Goal: Information Seeking & Learning: Learn about a topic

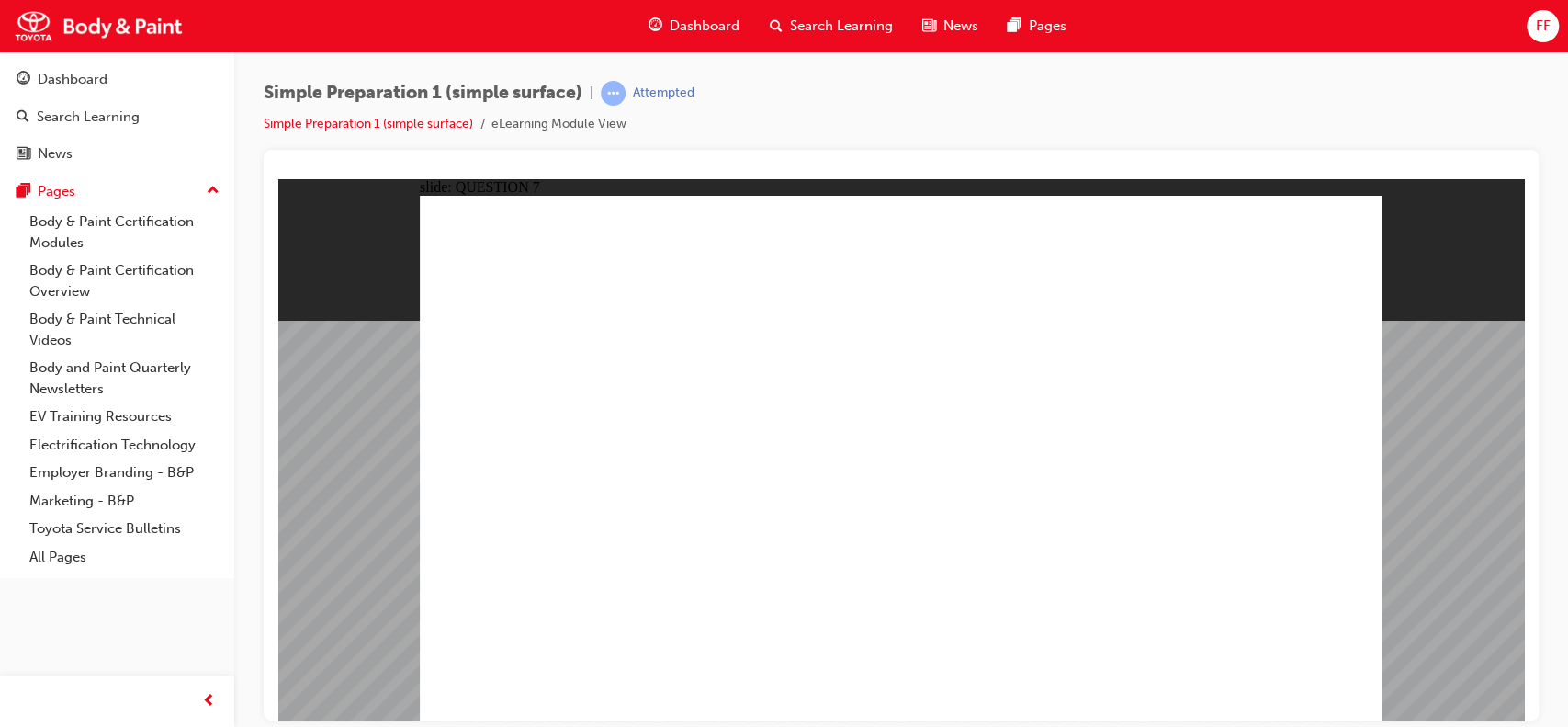
checkbox input "true"
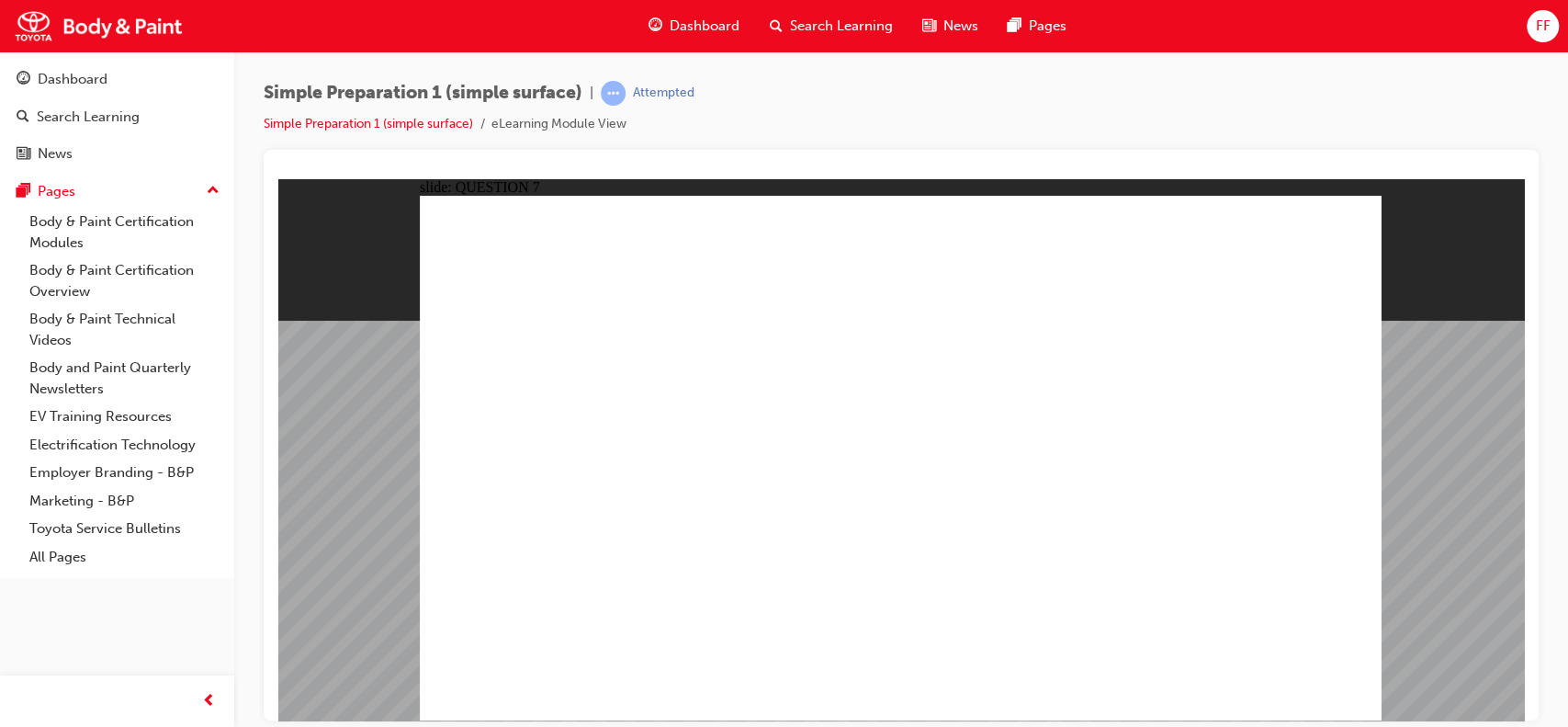
radio input "true"
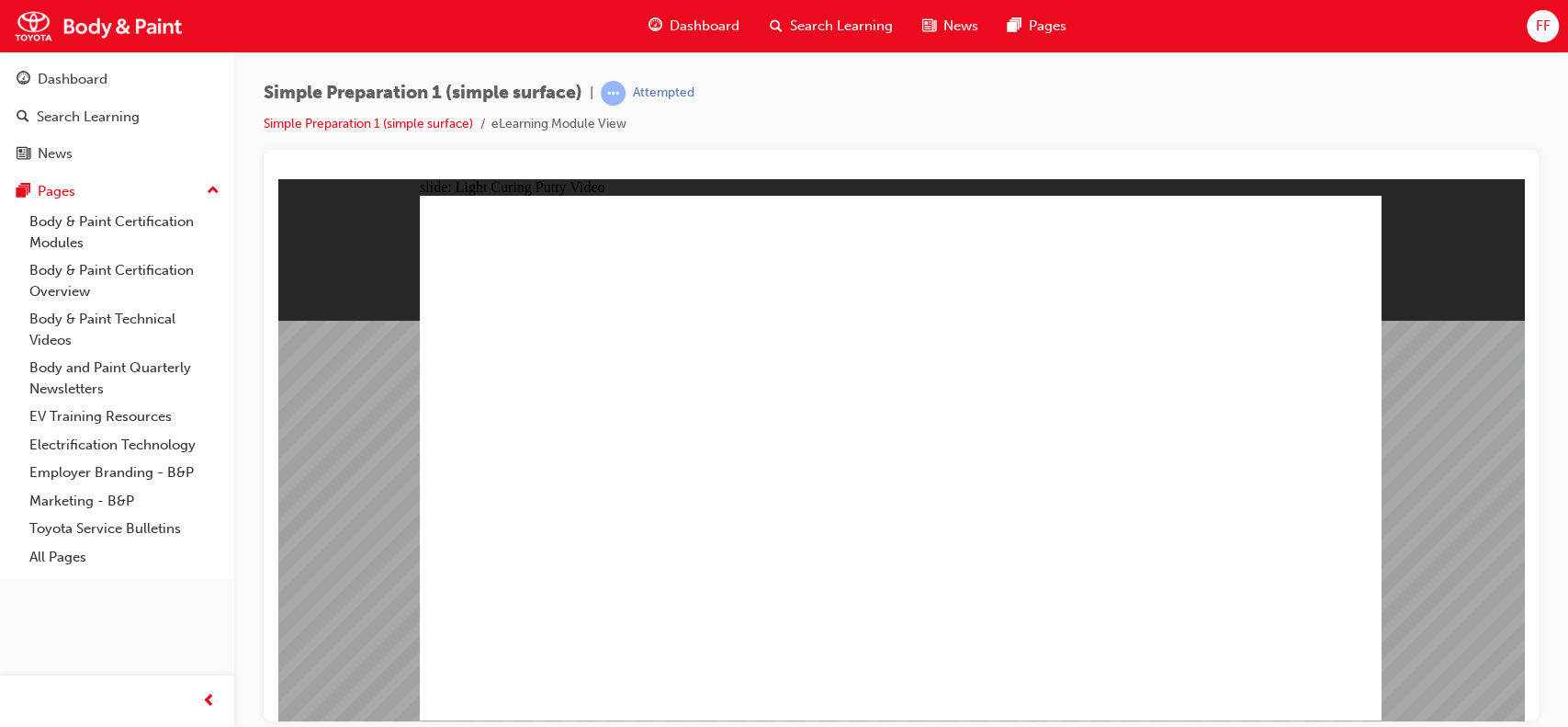
radio input "true"
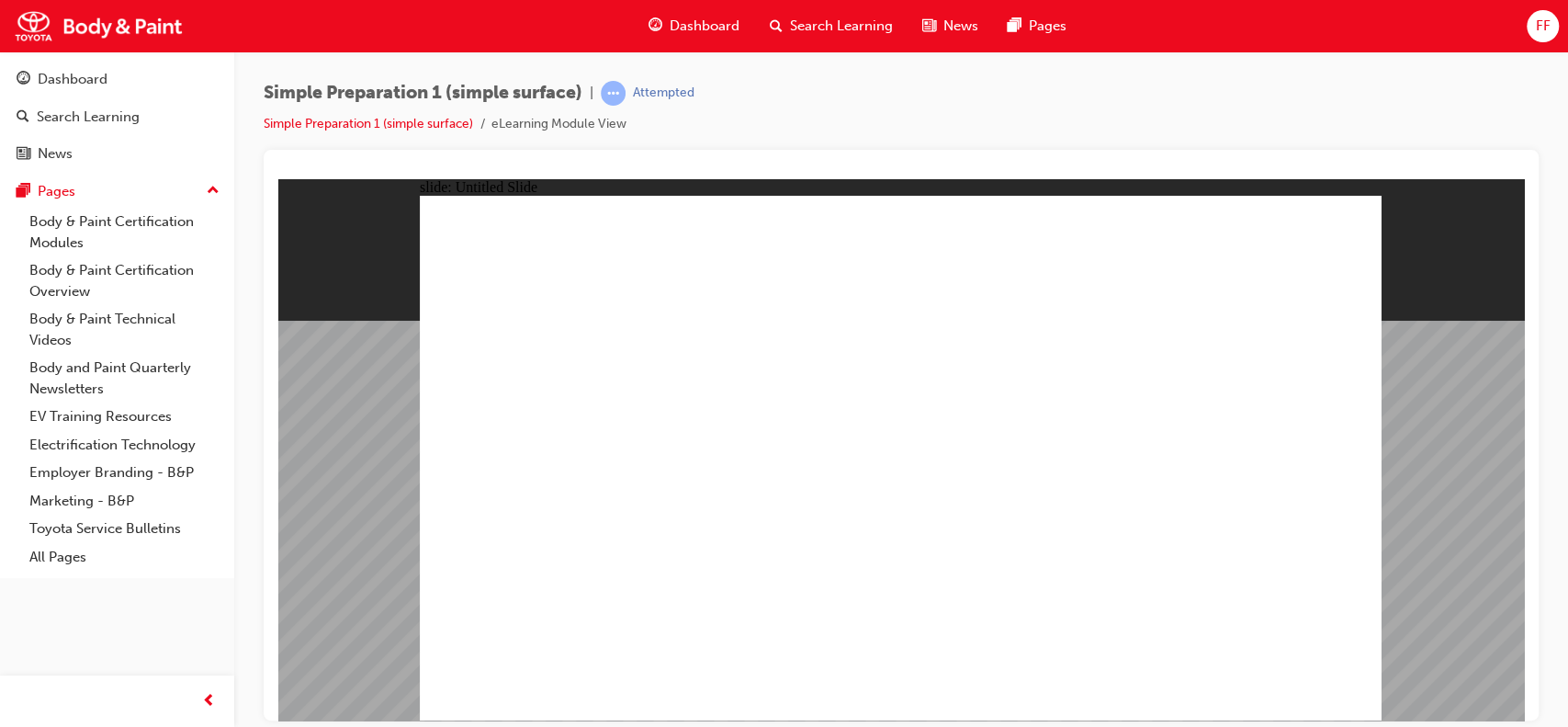
radio input "true"
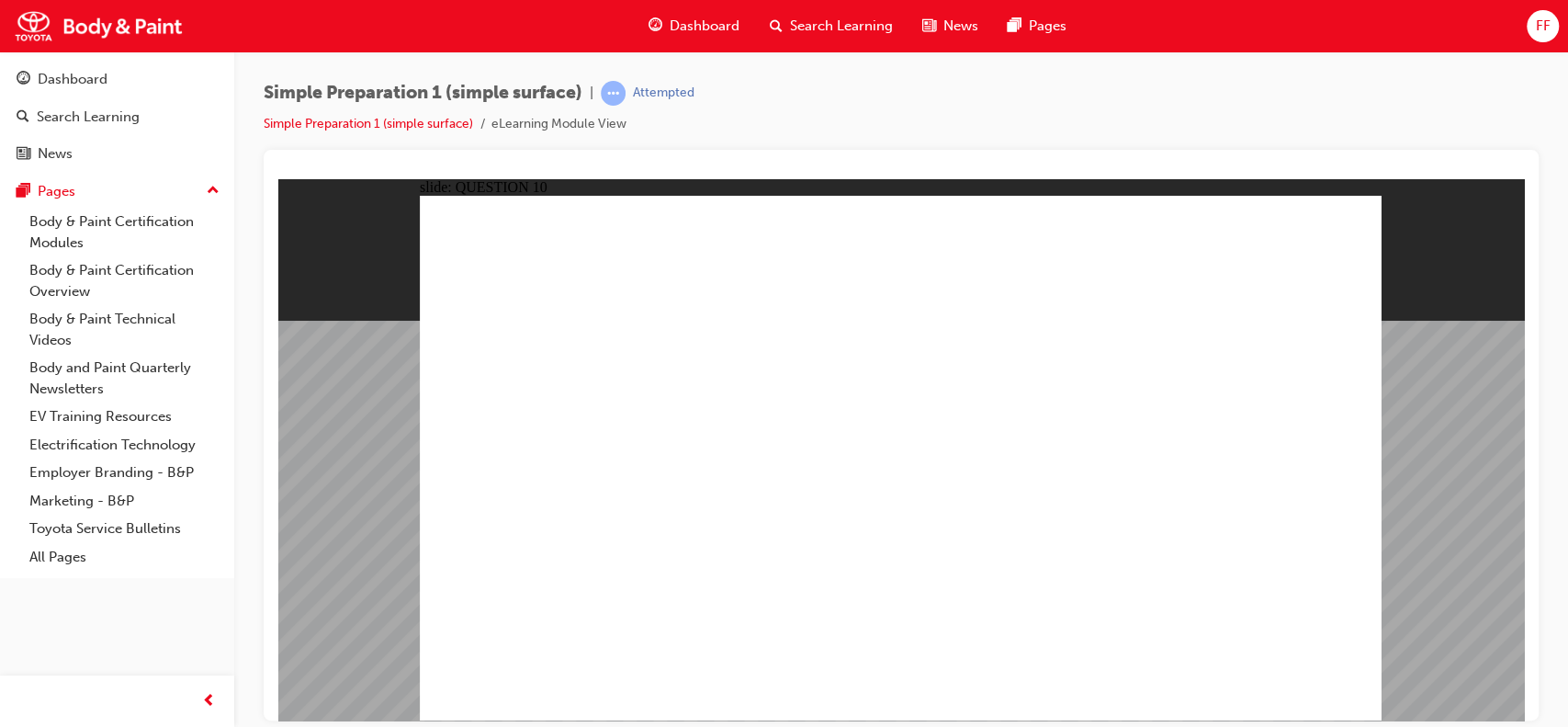
radio input "true"
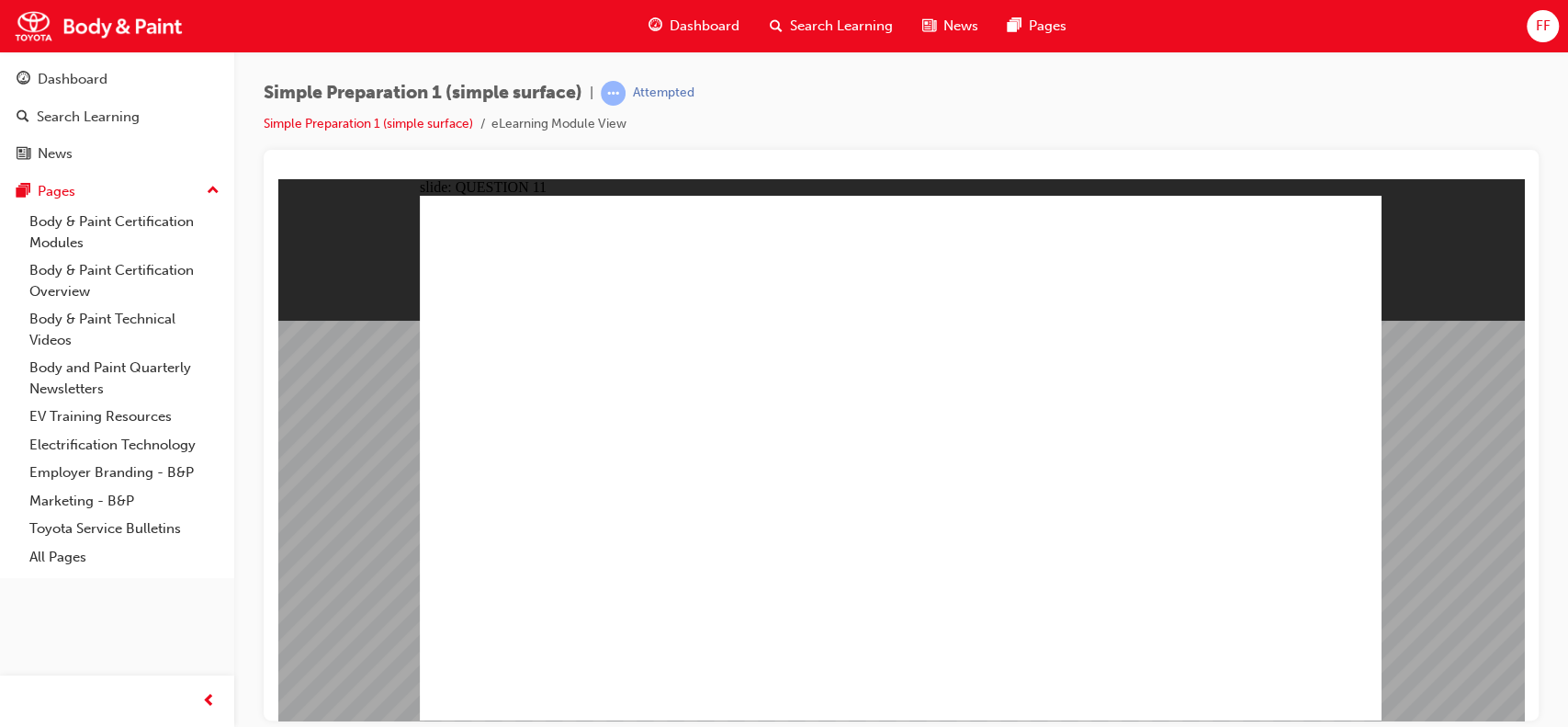
radio input "true"
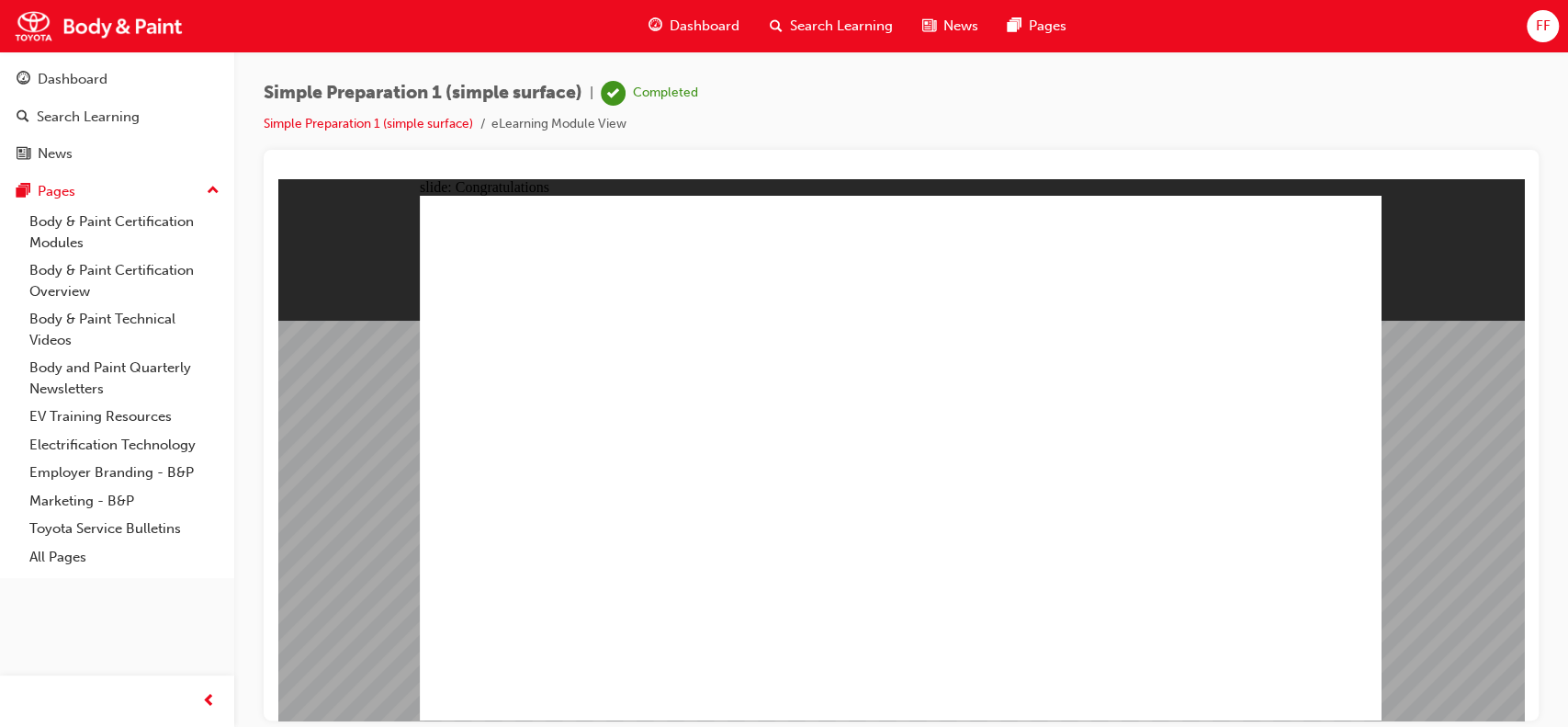
click at [691, 32] on span "Dashboard" at bounding box center [705, 26] width 70 height 21
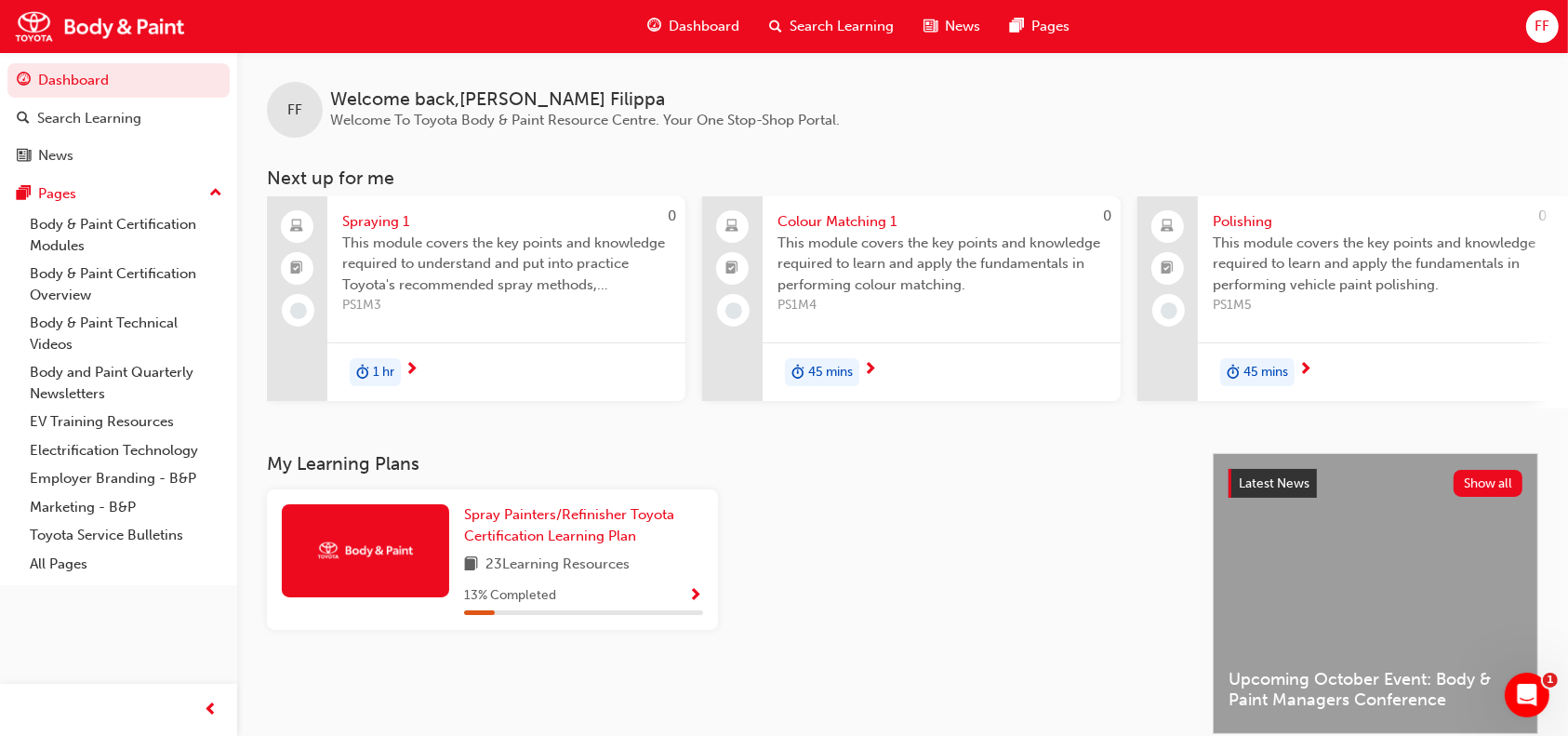
click at [440, 360] on div "1 hr" at bounding box center [506, 371] width 358 height 58
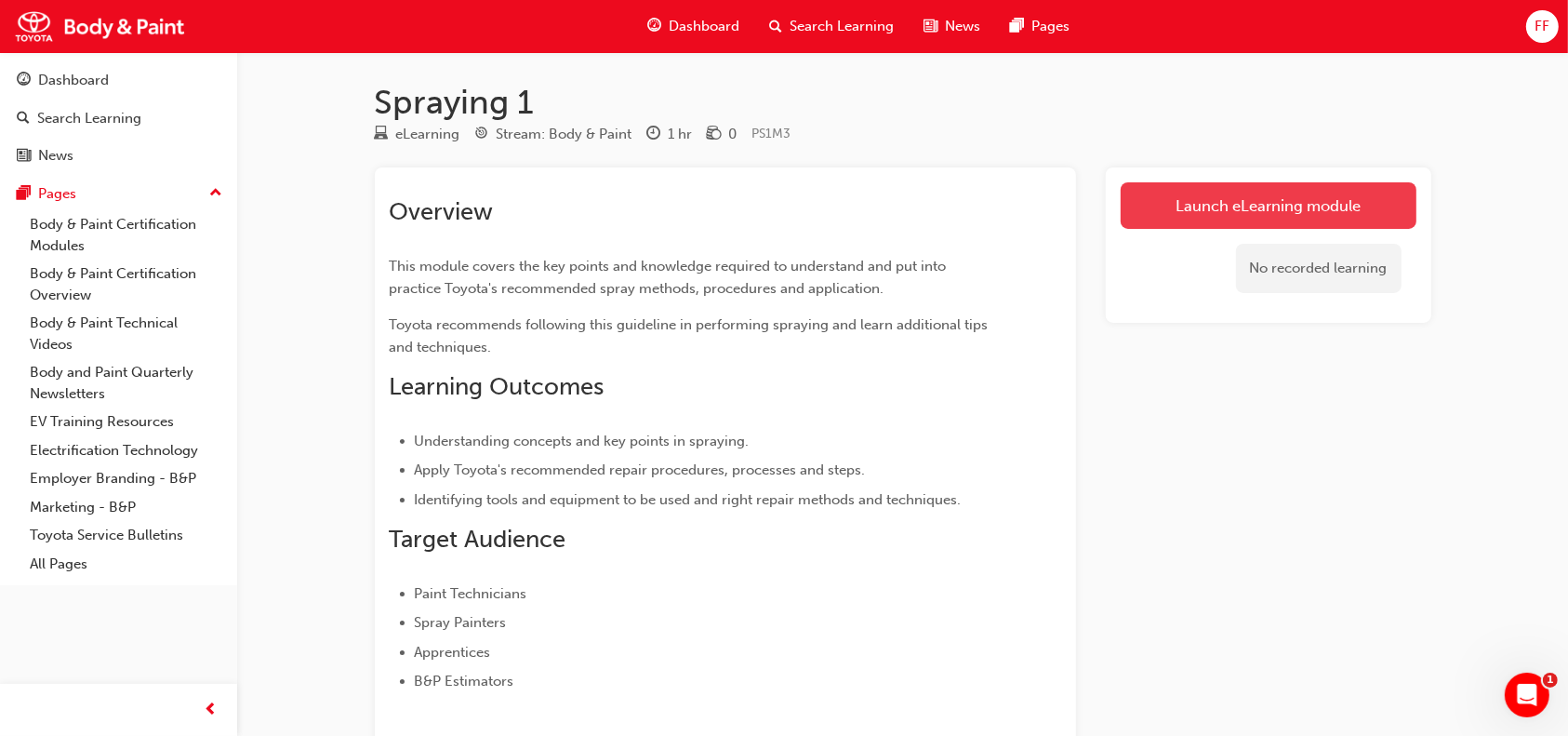
click at [1224, 197] on link "Launch eLearning module" at bounding box center [1268, 206] width 295 height 47
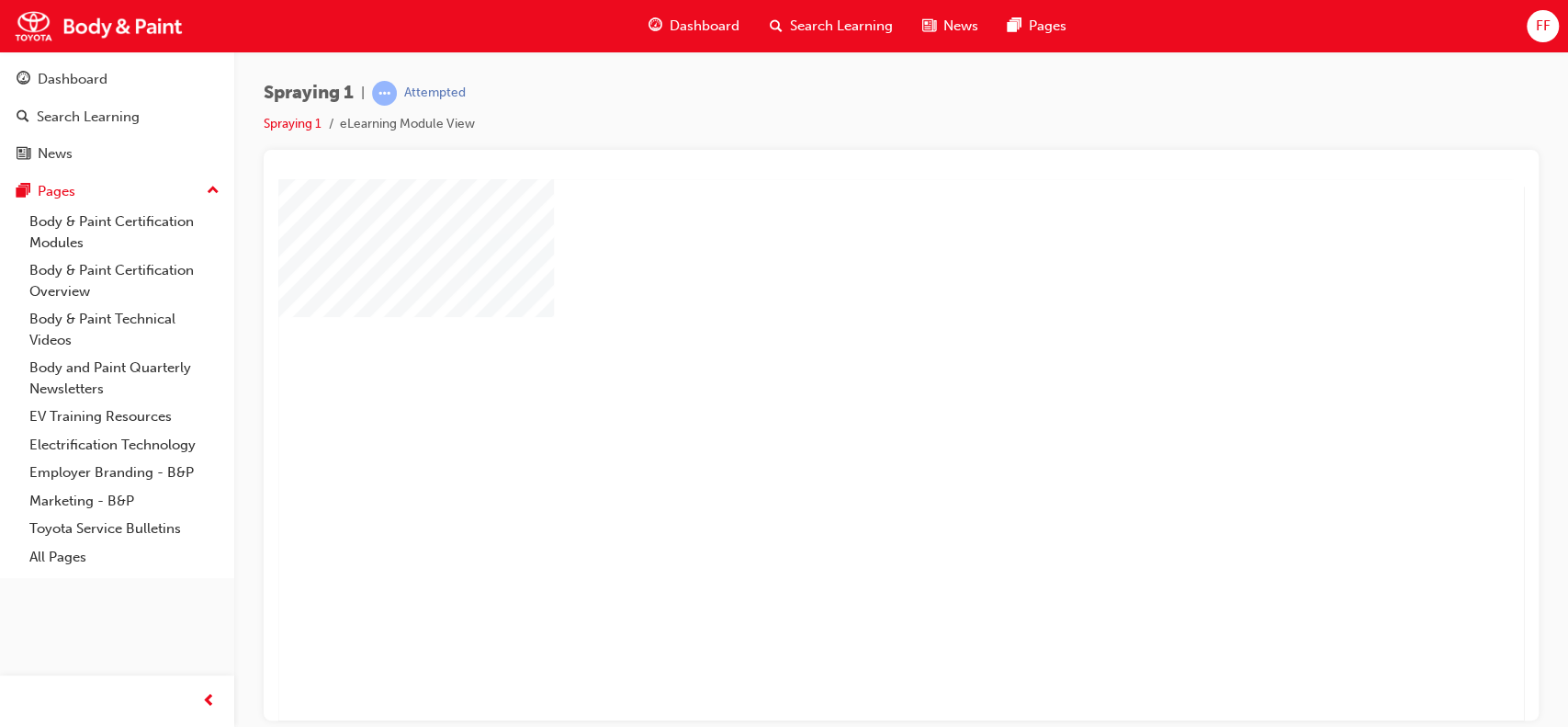
click at [848, 396] on div "play" at bounding box center [848, 396] width 0 height 0
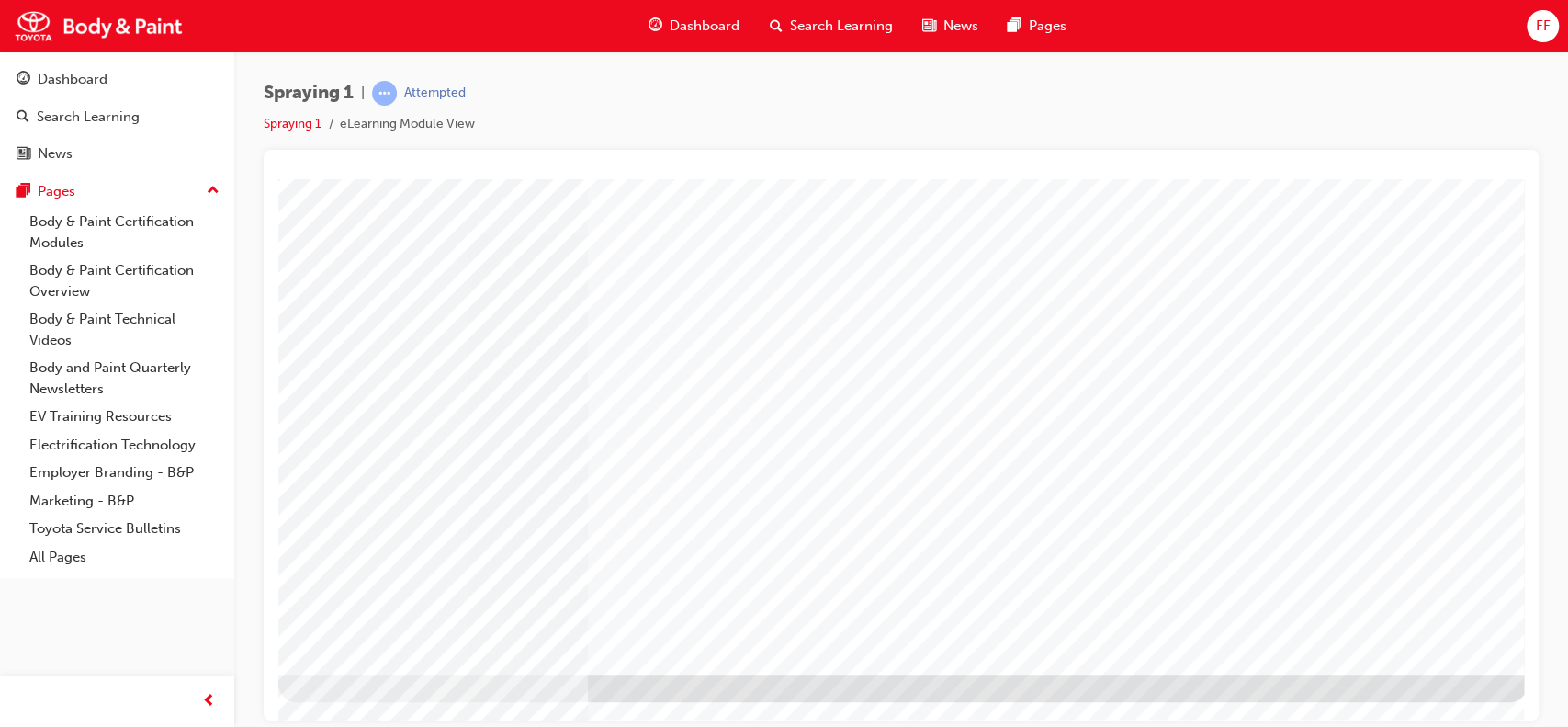
scroll to position [157, 0]
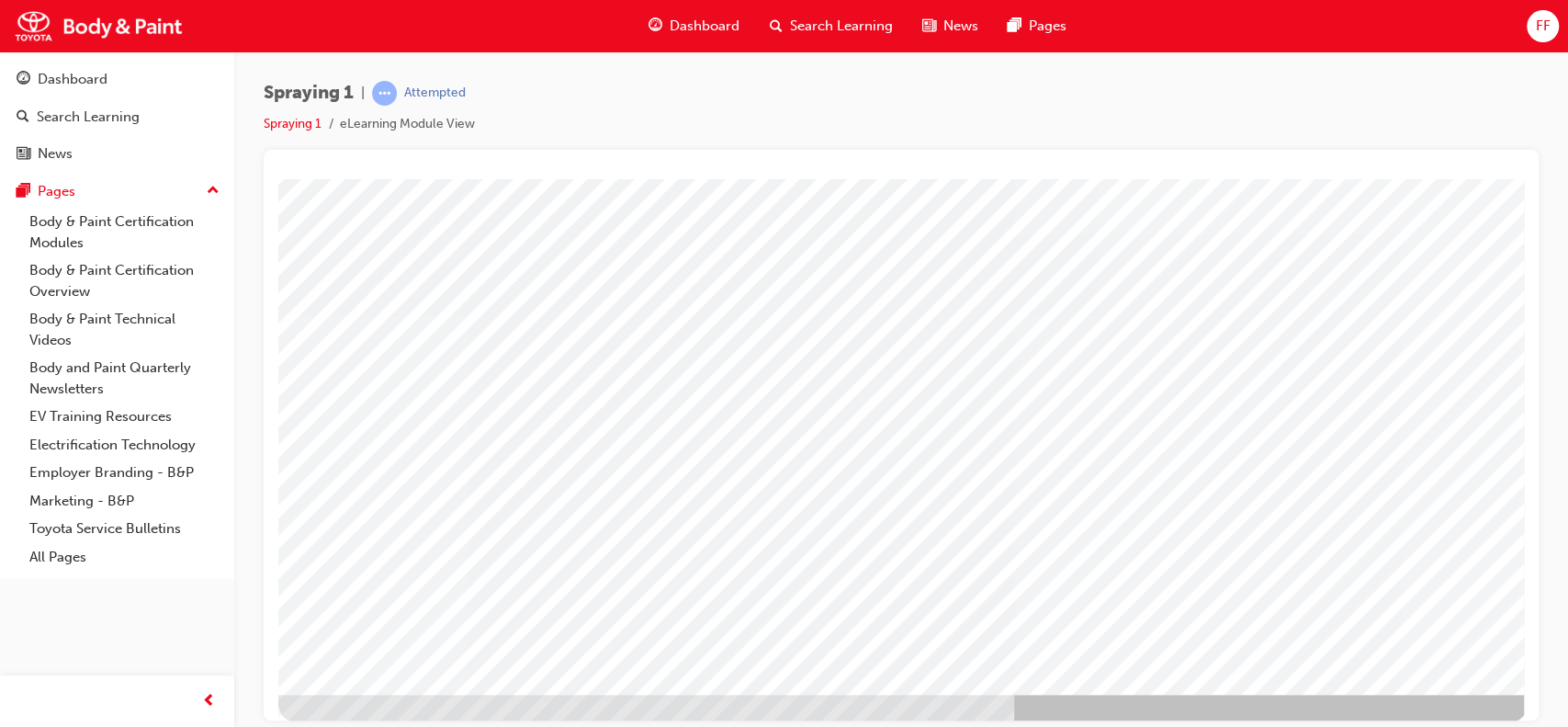
scroll to position [143, 0]
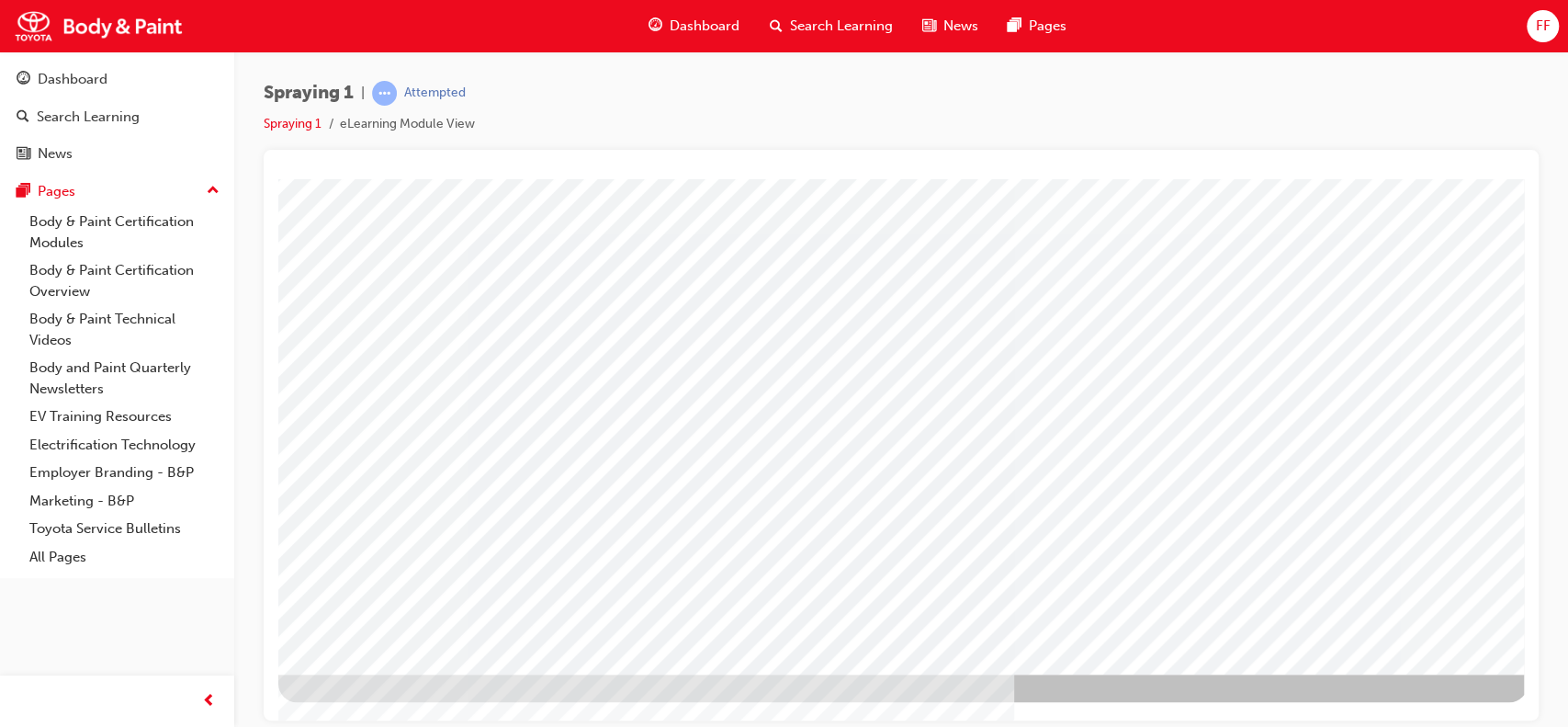
drag, startPoint x: 1509, startPoint y: 499, endPoint x: 1808, endPoint y: 805, distance: 427.8
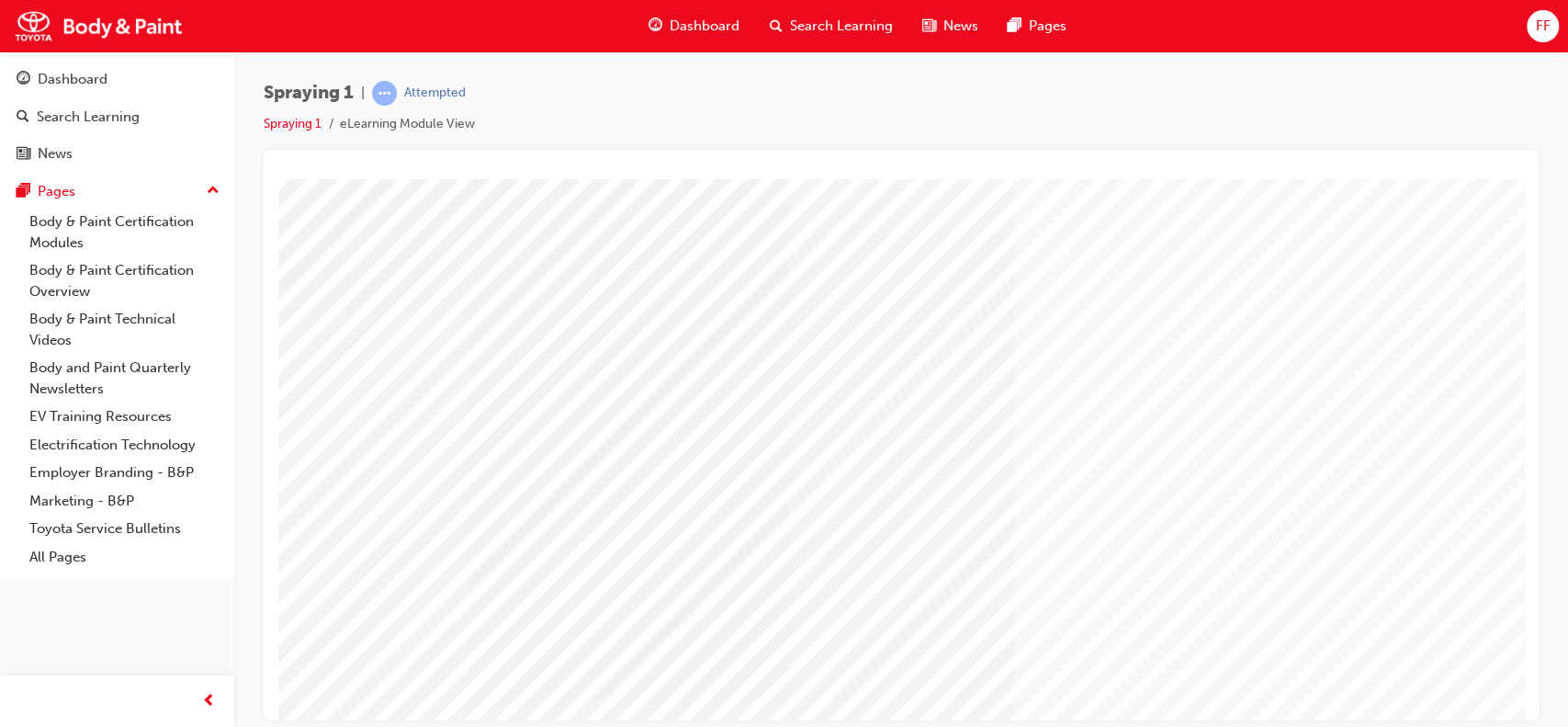
scroll to position [113, 0]
type input "[PERSON_NAME]"
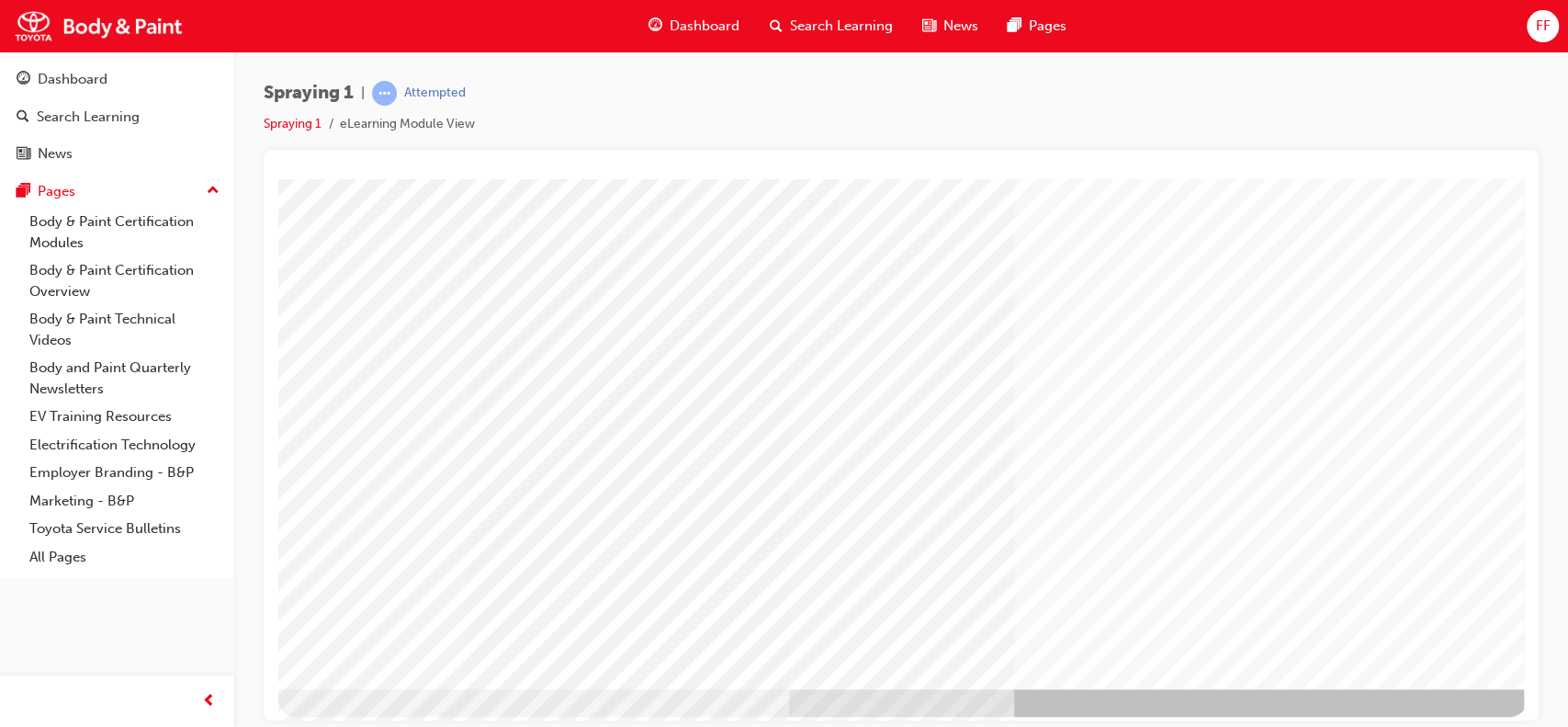
scroll to position [167, 0]
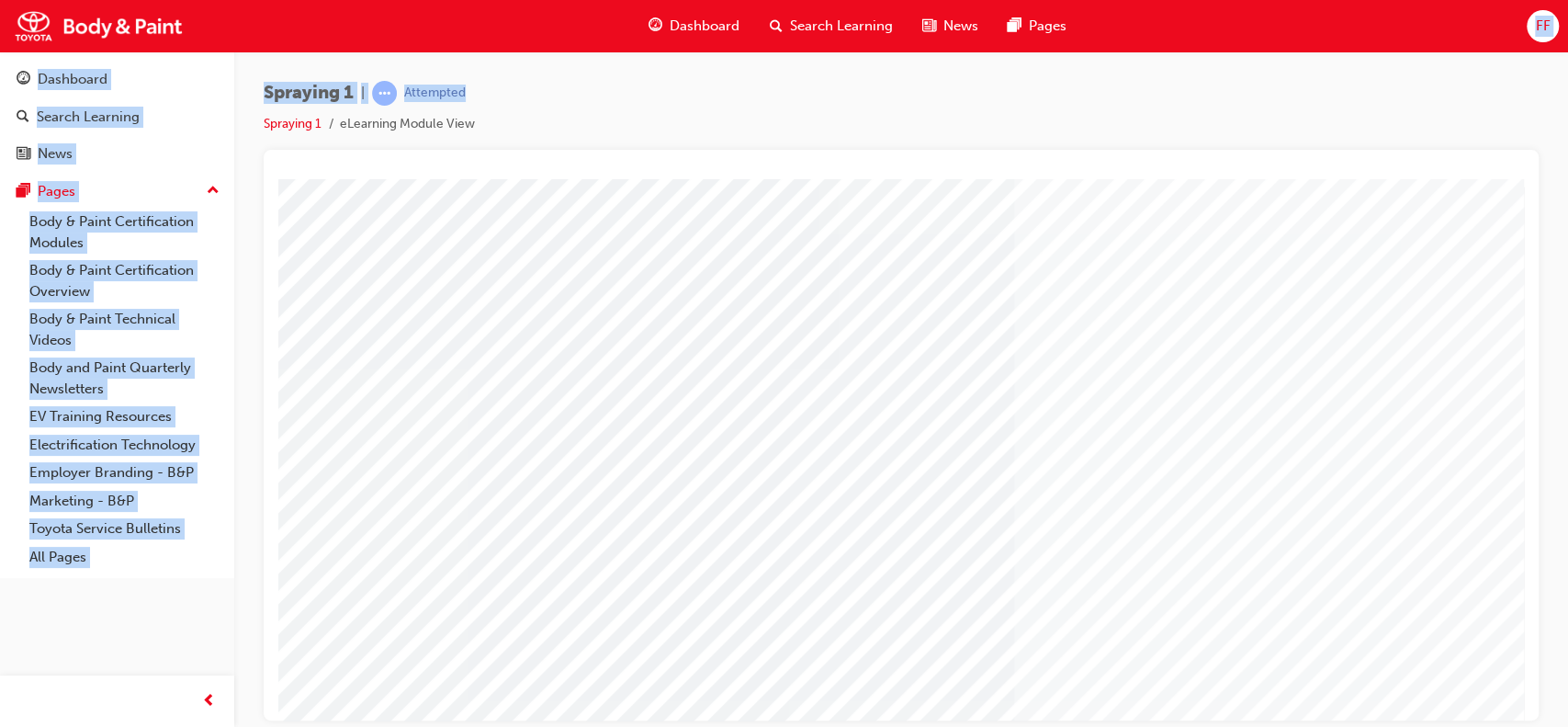
drag, startPoint x: 1338, startPoint y: 99, endPoint x: 1347, endPoint y: 48, distance: 51.8
click at [1347, 48] on div "Dashboard Search Learning News Pages FF Dashboard Search Learning News Pages Pa…" at bounding box center [784, 363] width 1568 height 727
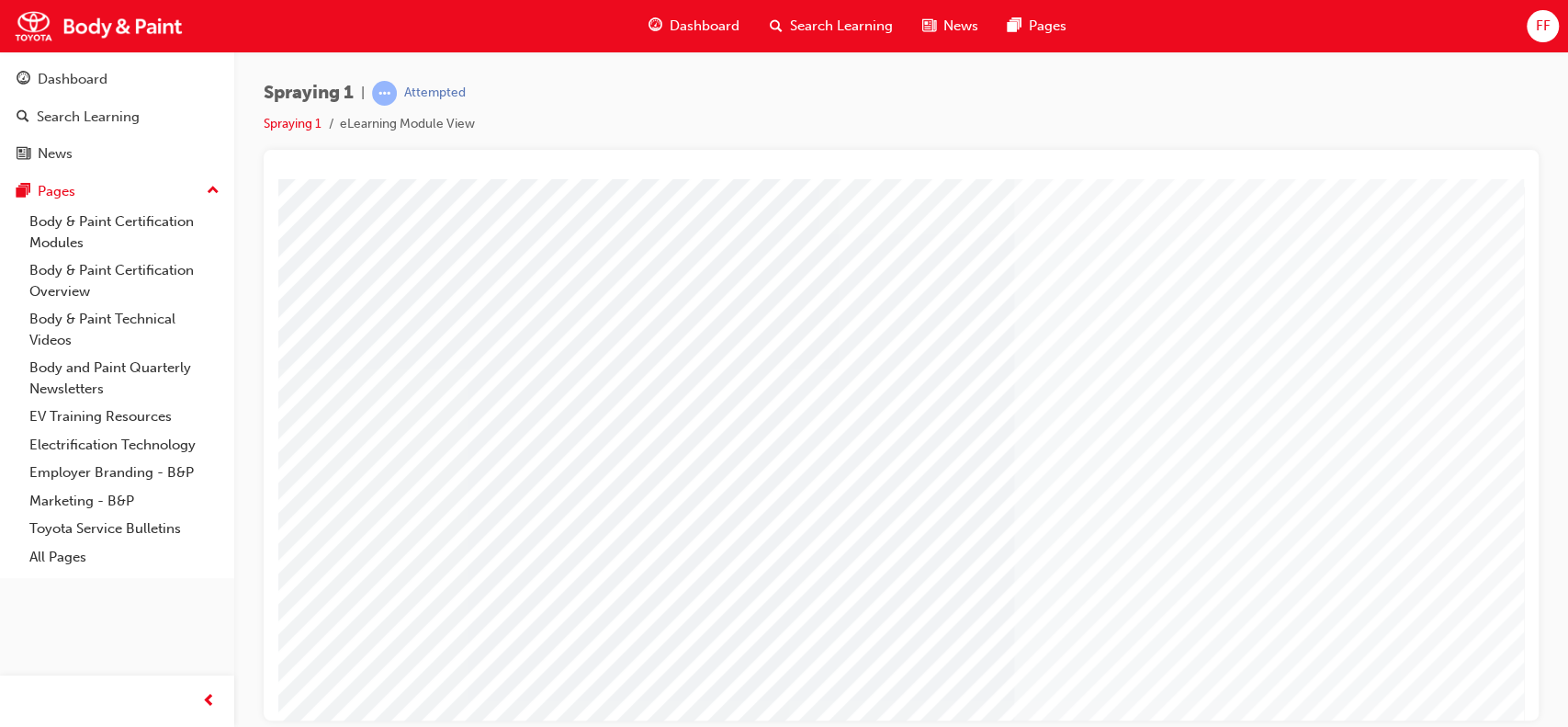
click at [1327, 154] on div at bounding box center [901, 435] width 1274 height 570
drag, startPoint x: 1327, startPoint y: 143, endPoint x: 1329, endPoint y: 88, distance: 55.0
click at [1329, 88] on div "Spraying 1 | Attempted Spraying 1 eLearning Module View" at bounding box center [901, 116] width 1274 height 69
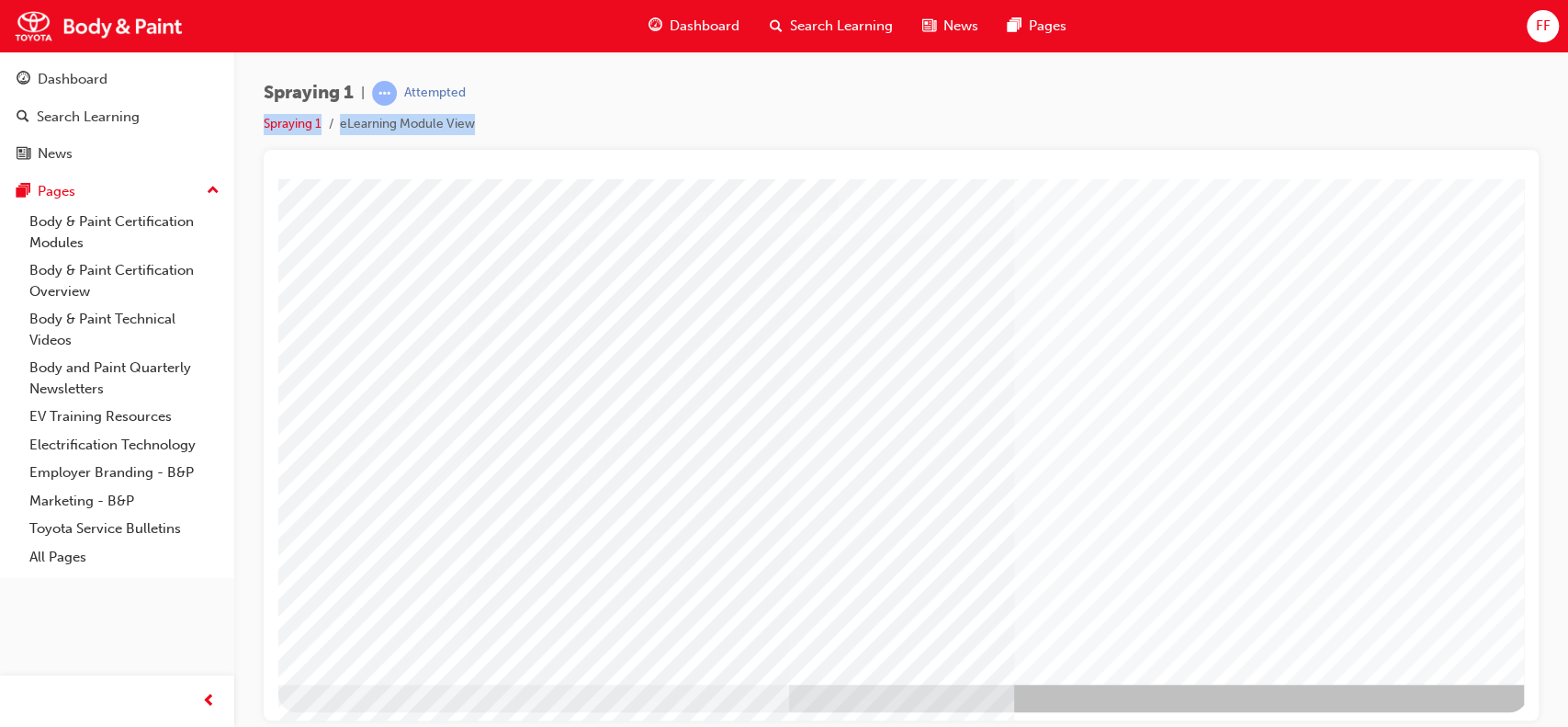
scroll to position [167, 0]
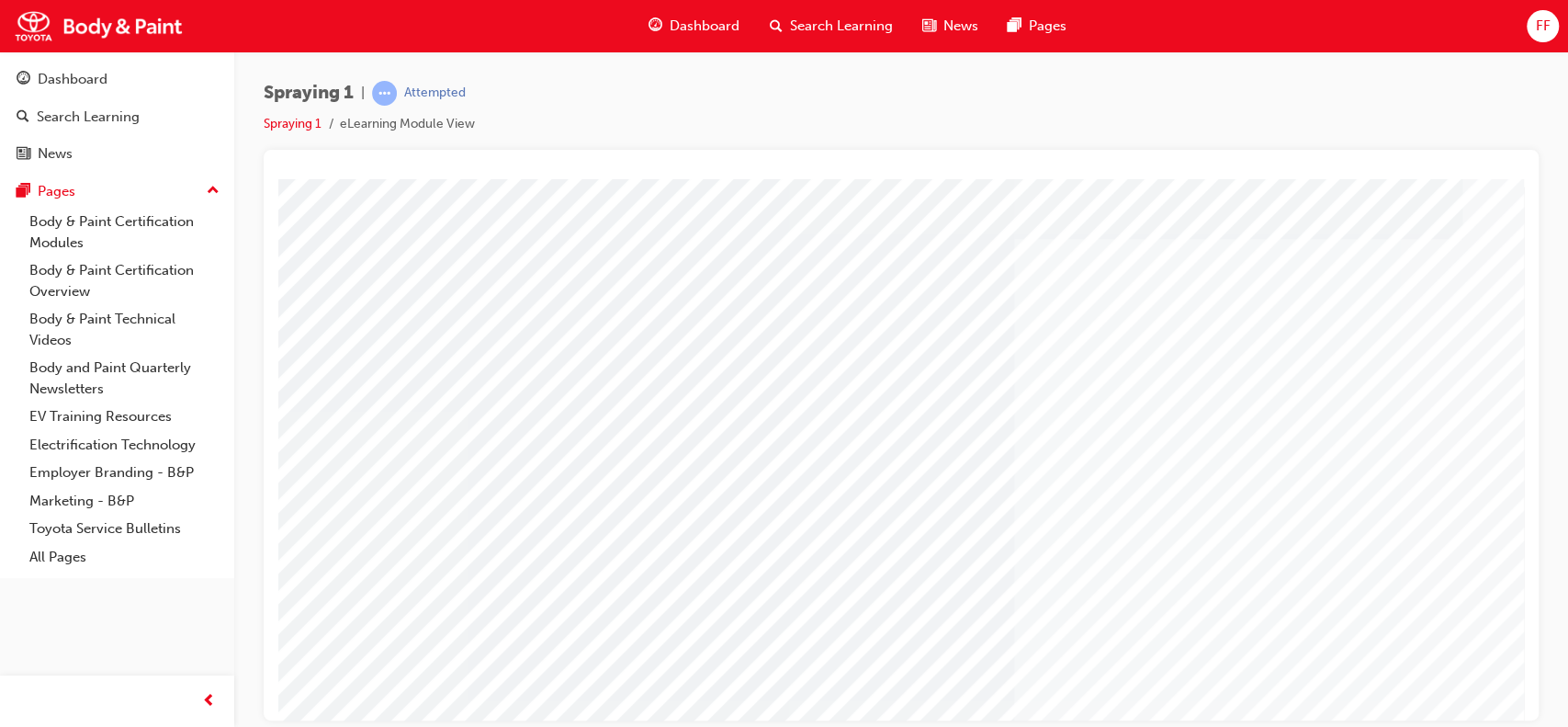
drag, startPoint x: 1801, startPoint y: 568, endPoint x: 1516, endPoint y: 511, distance: 290.6
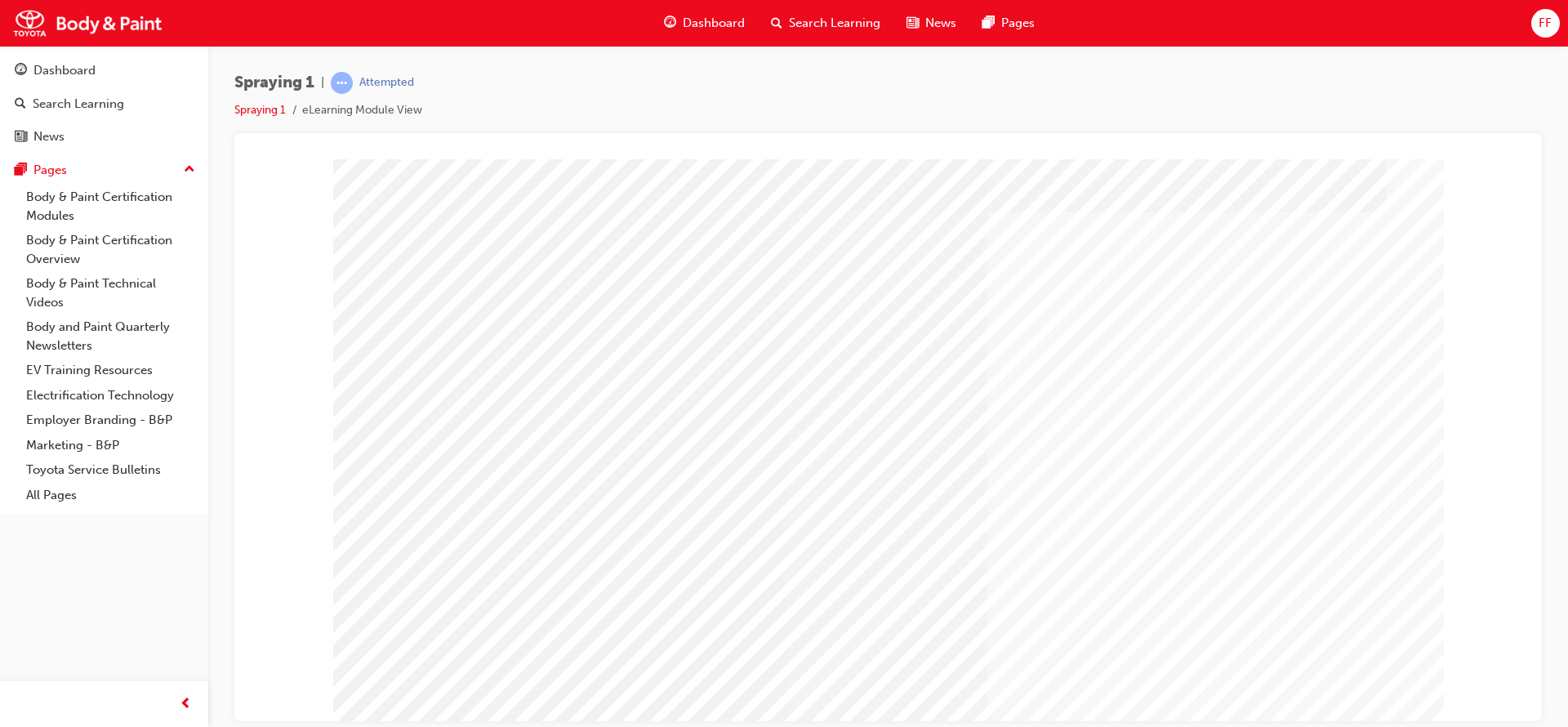
drag, startPoint x: 1363, startPoint y: 6, endPoint x: 1138, endPoint y: 101, distance: 244.2
click at [1138, 101] on div "Spraying 1 | Attempted Spraying 1 eLearning Module View" at bounding box center [888, 103] width 1307 height 62
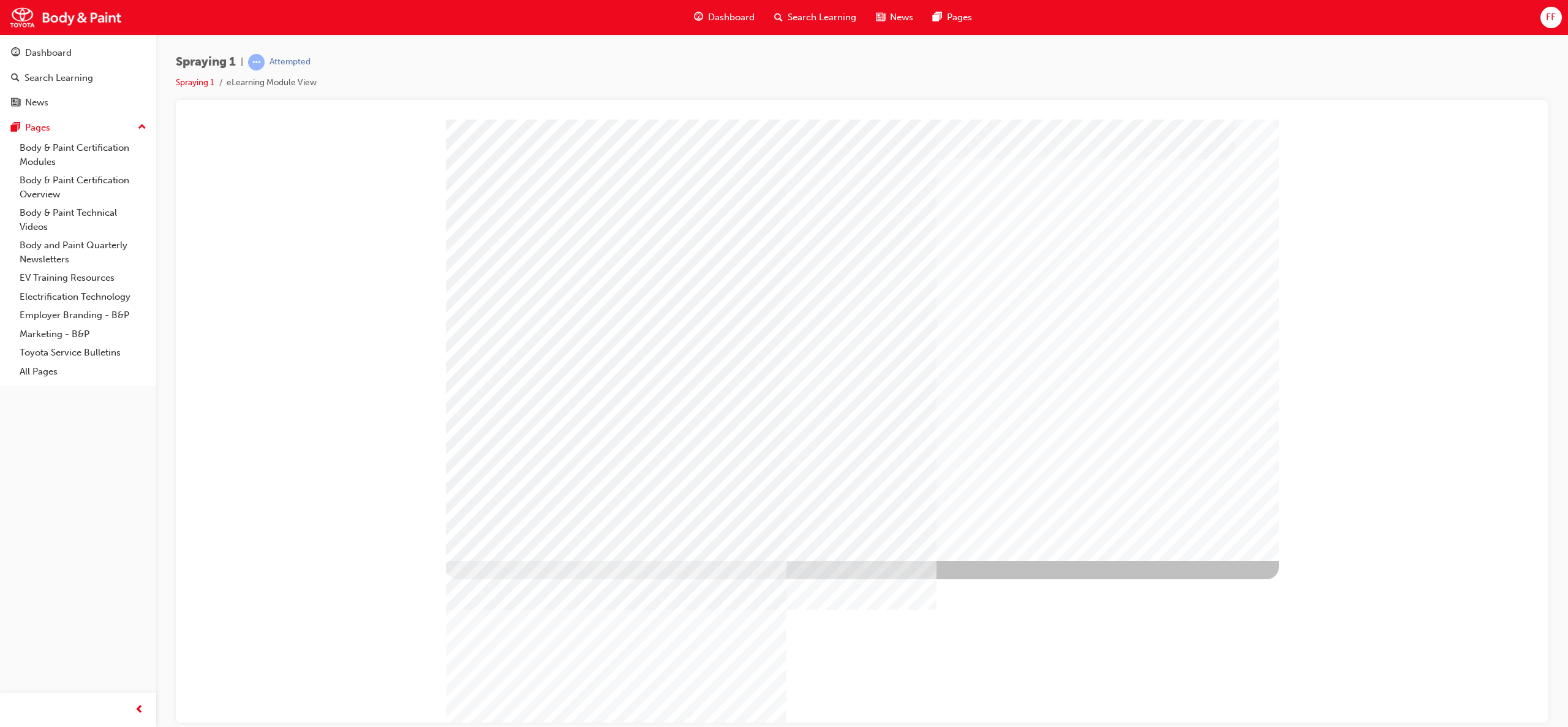
drag, startPoint x: 1114, startPoint y: 0, endPoint x: 1135, endPoint y: 86, distance: 88.5
click at [1045, 86] on div "Spraying 1 | Attempted Spraying 1 eLearning Module View" at bounding box center [862, 77] width 1373 height 46
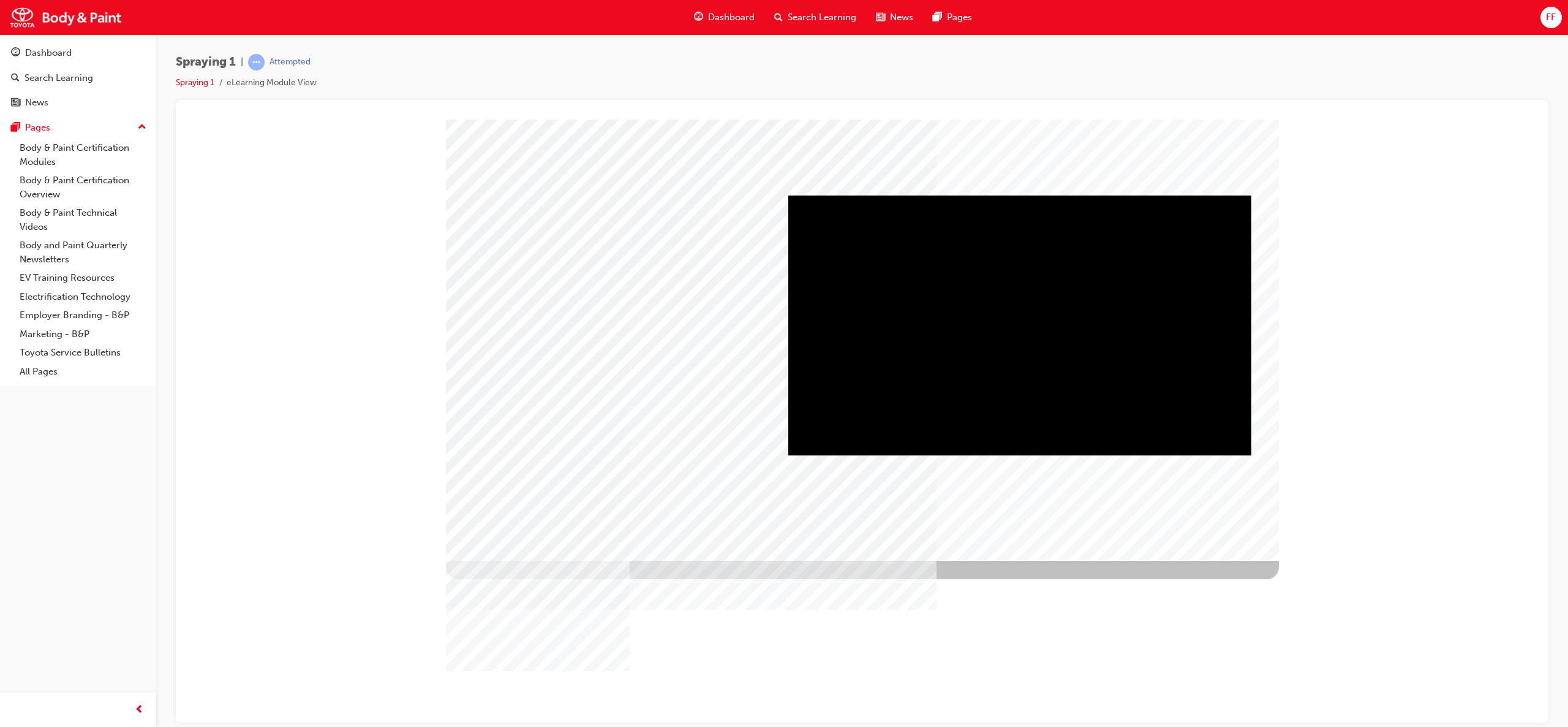
click at [1009, 195] on div "Play" at bounding box center [1020, 195] width 463 height 0
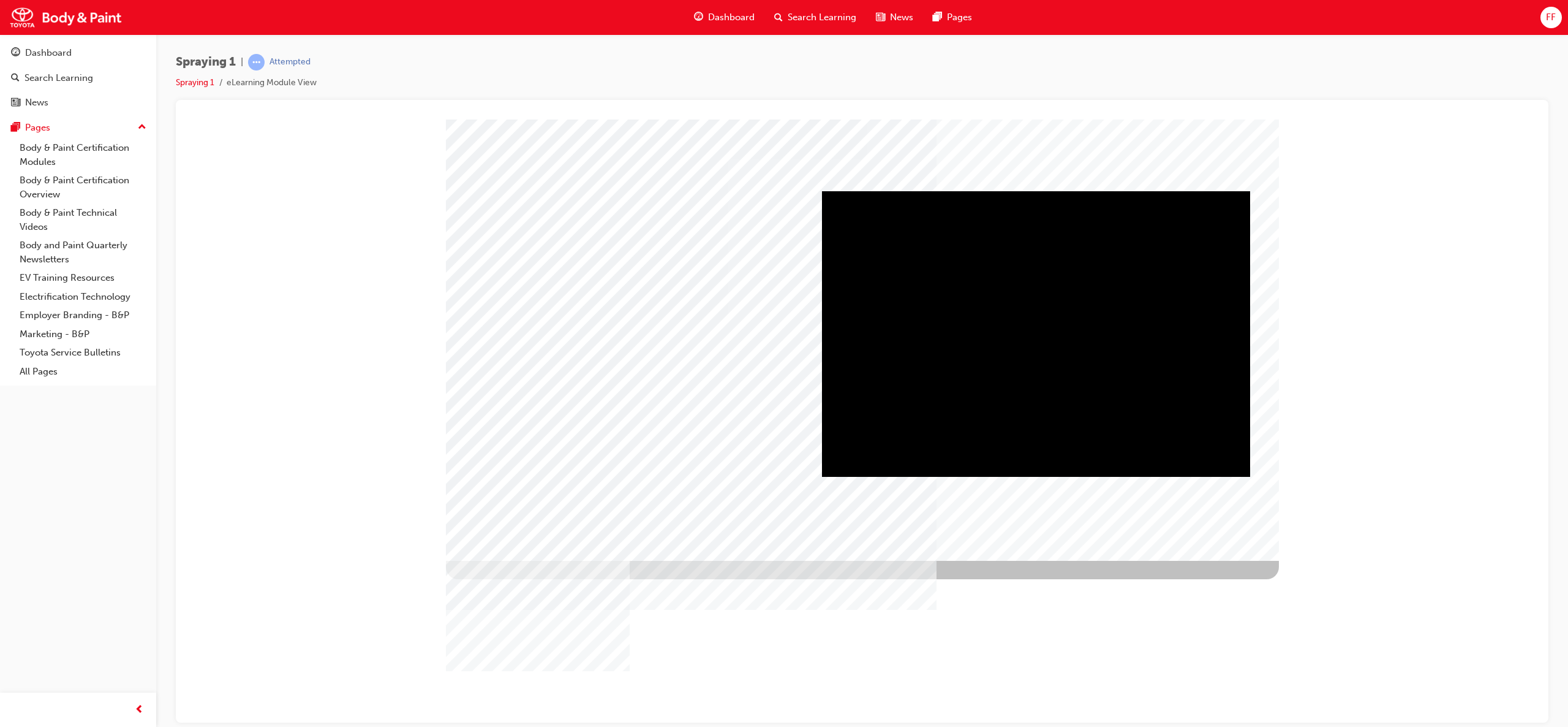
click at [1032, 191] on div "Play" at bounding box center [1036, 191] width 428 height 0
drag, startPoint x: 1099, startPoint y: 455, endPoint x: 1143, endPoint y: 460, distance: 44.3
click at [1045, 191] on div "Progress, Video at 0 seconds" at bounding box center [941, 191] width 240 height 0
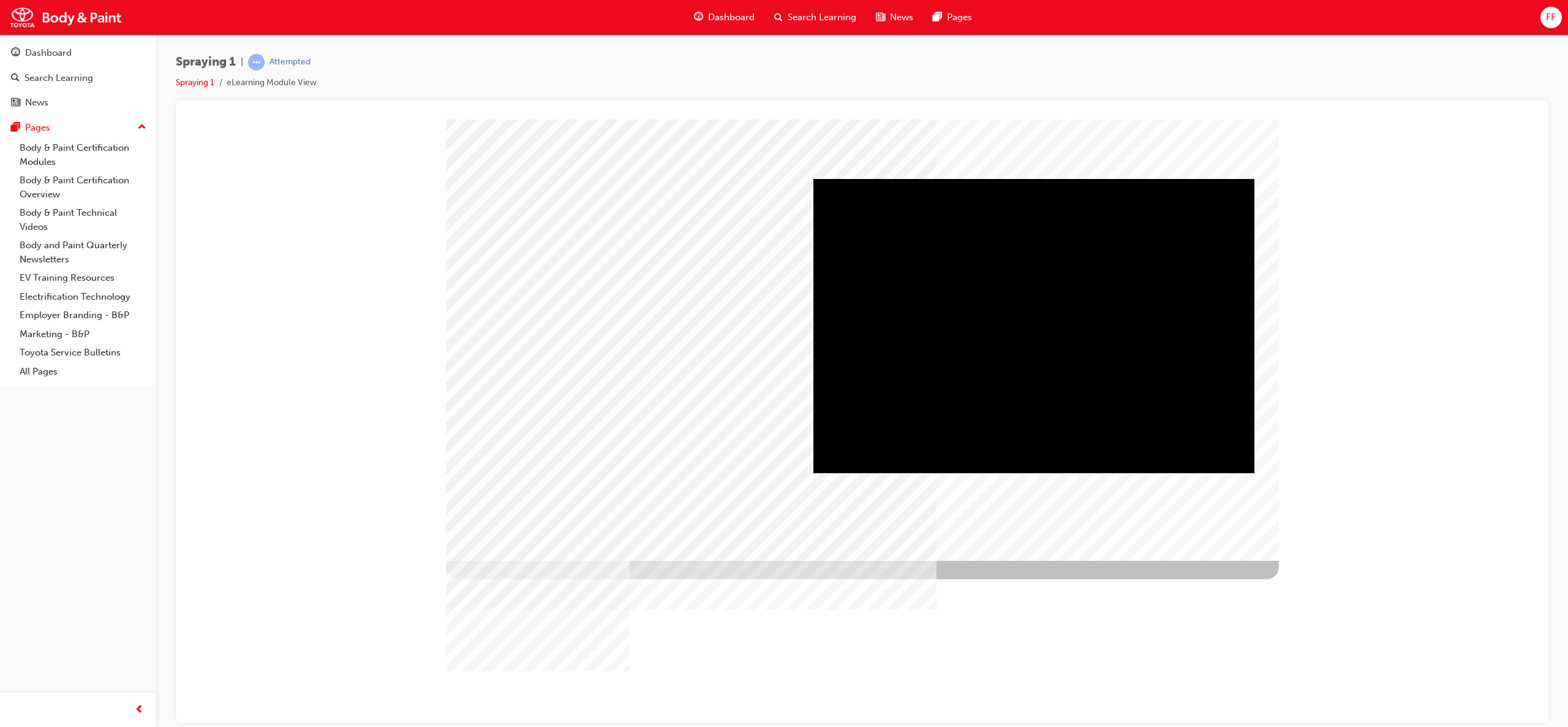
click at [1032, 179] on div "Play" at bounding box center [1034, 179] width 441 height 0
drag, startPoint x: 919, startPoint y: 451, endPoint x: 1146, endPoint y: 459, distance: 227.1
click at [1045, 179] on div "Video" at bounding box center [1034, 179] width 441 height 0
drag, startPoint x: 934, startPoint y: 457, endPoint x: 1158, endPoint y: 475, distance: 224.7
click at [1045, 475] on div "About colour" at bounding box center [863, 339] width 833 height 441
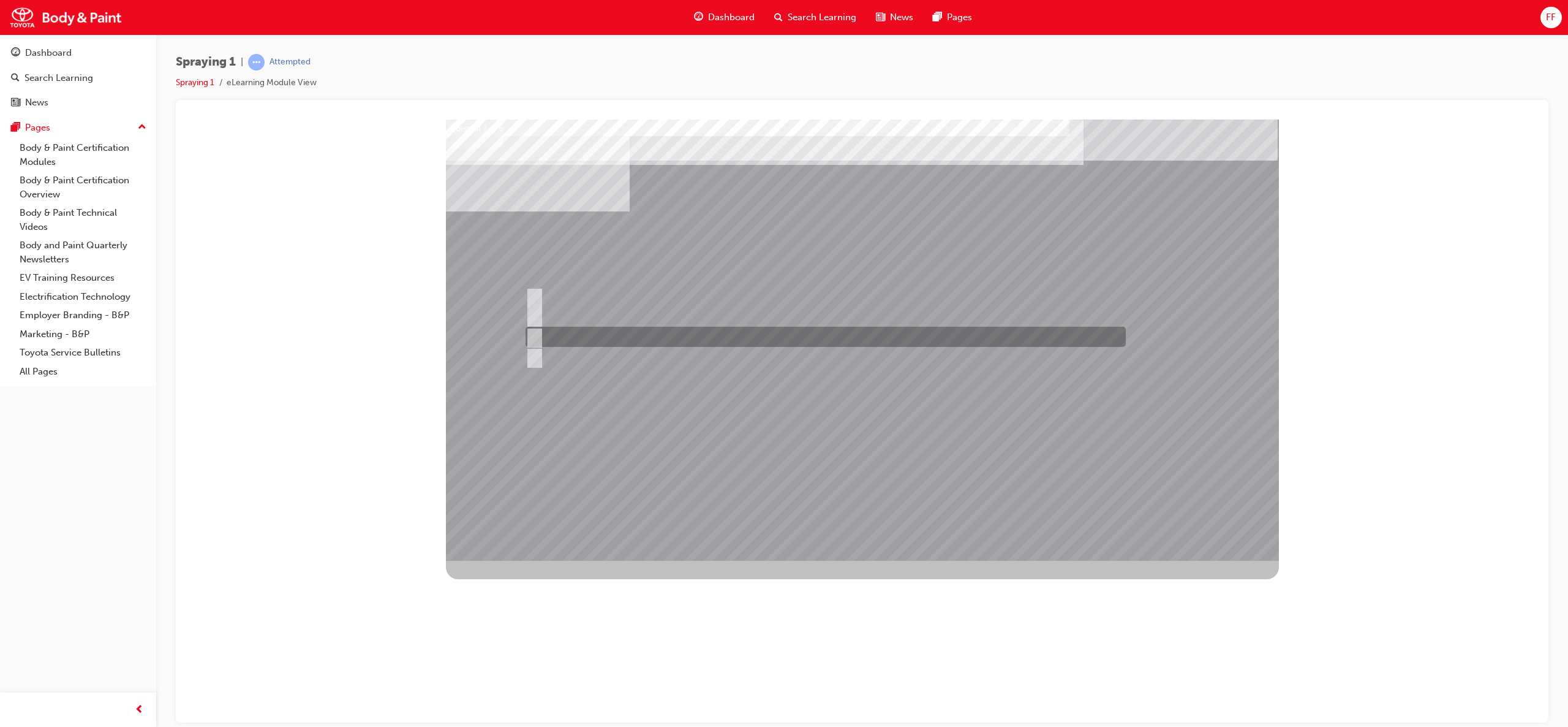
click at [532, 340] on input "Spray pattern overlapping" at bounding box center [532, 337] width 13 height 13
radio input "true"
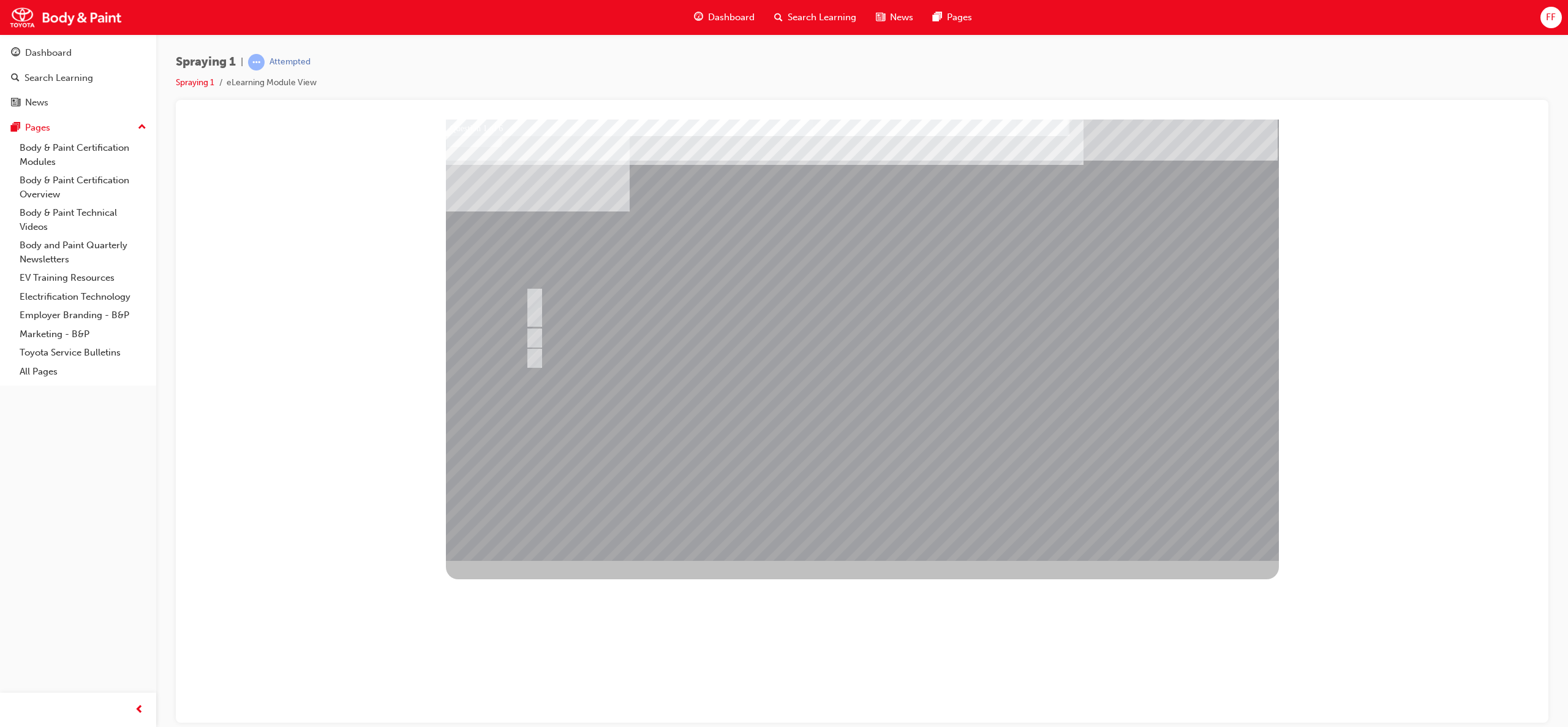
click at [865, 484] on div at bounding box center [863, 339] width 833 height 441
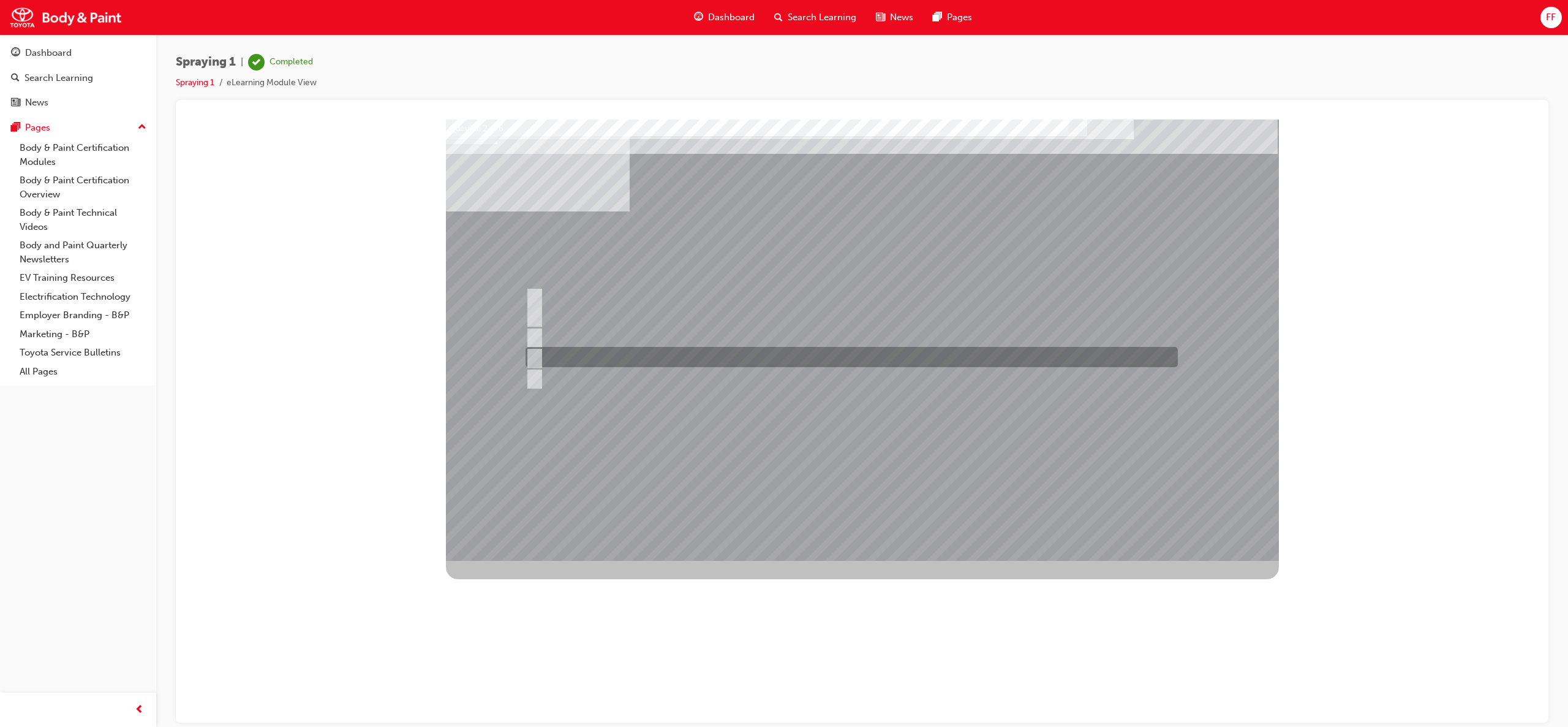
click at [532, 352] on input "Block refinishing" at bounding box center [532, 357] width 13 height 13
checkbox input "true"
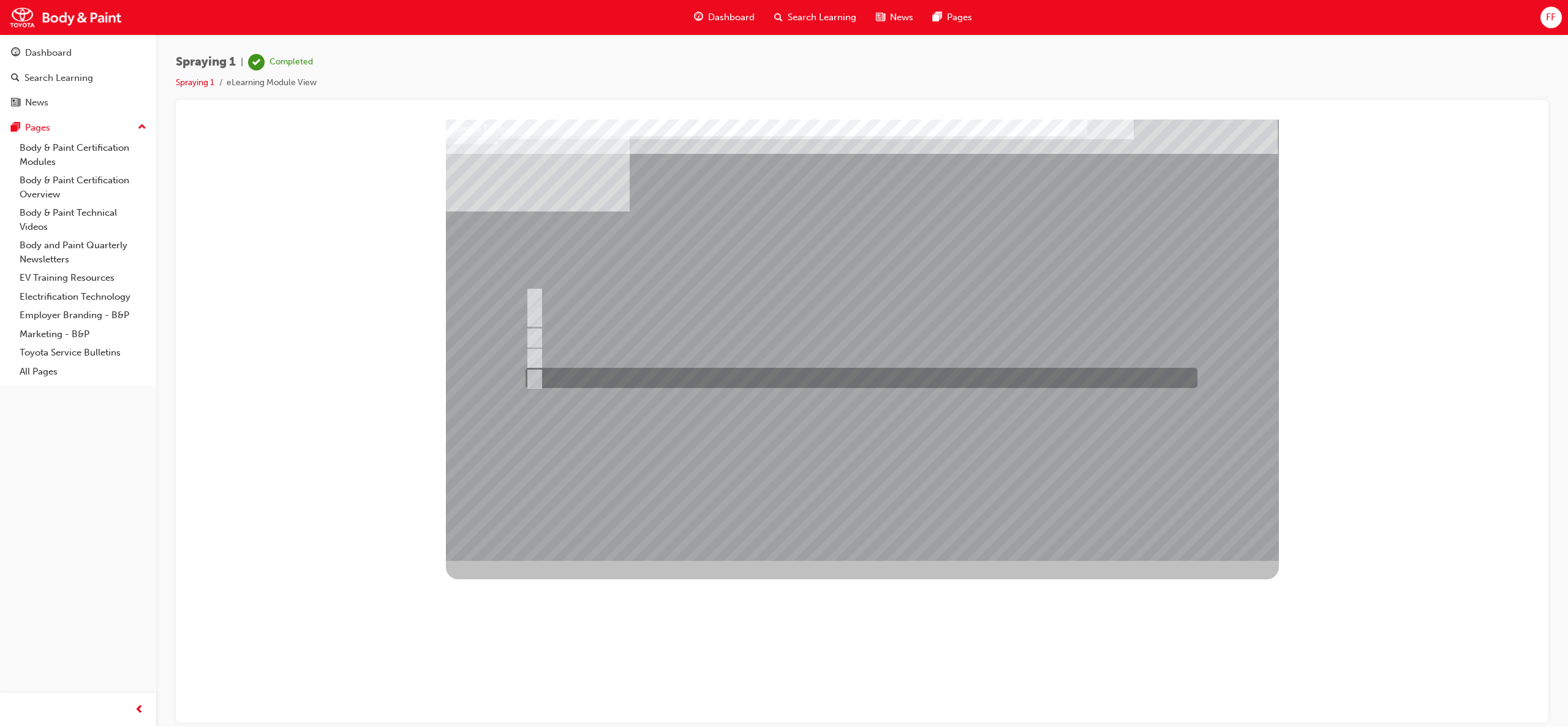
click at [532, 380] on input "Spot refinishing" at bounding box center [532, 378] width 13 height 13
checkbox input "true"
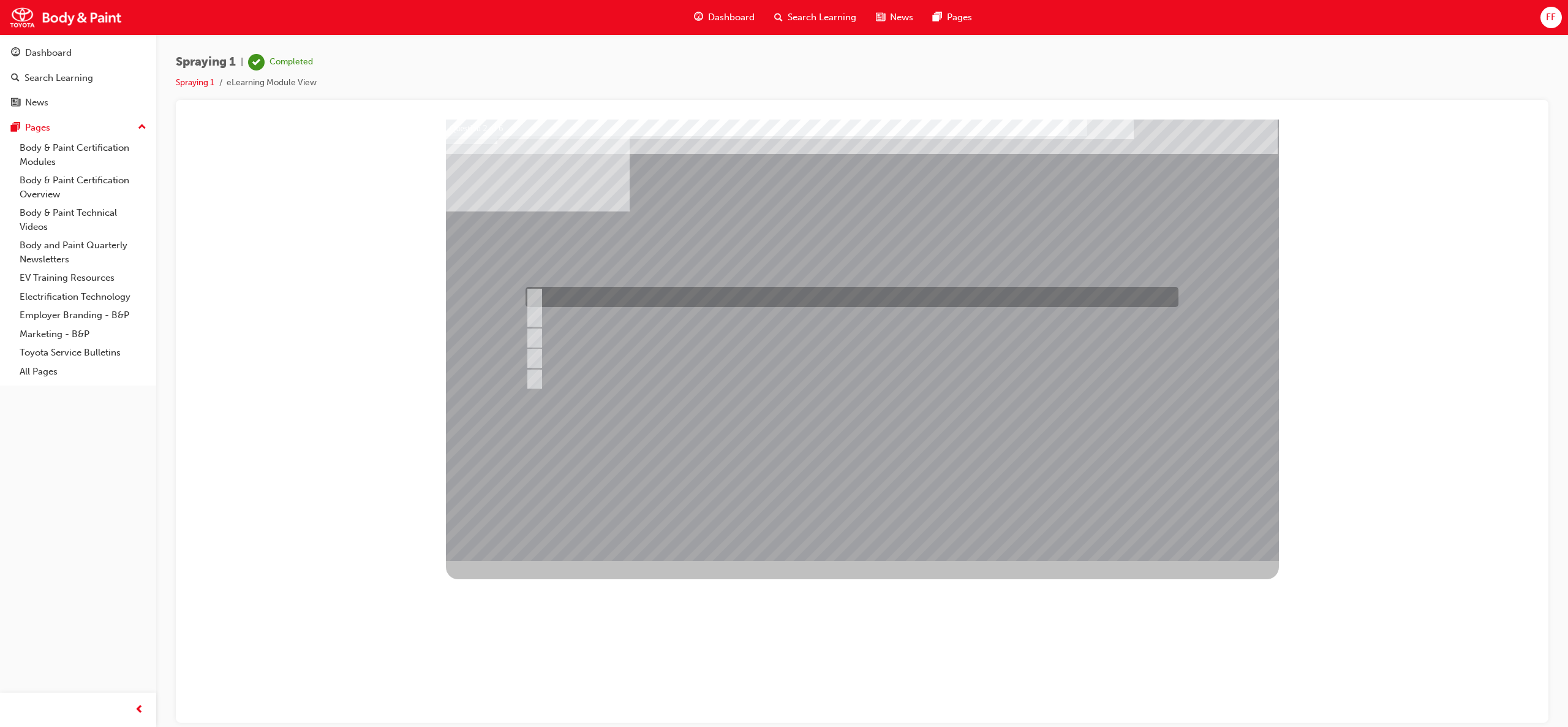
click at [536, 298] on input "Block refinishing with blending" at bounding box center [532, 297] width 13 height 13
checkbox input "true"
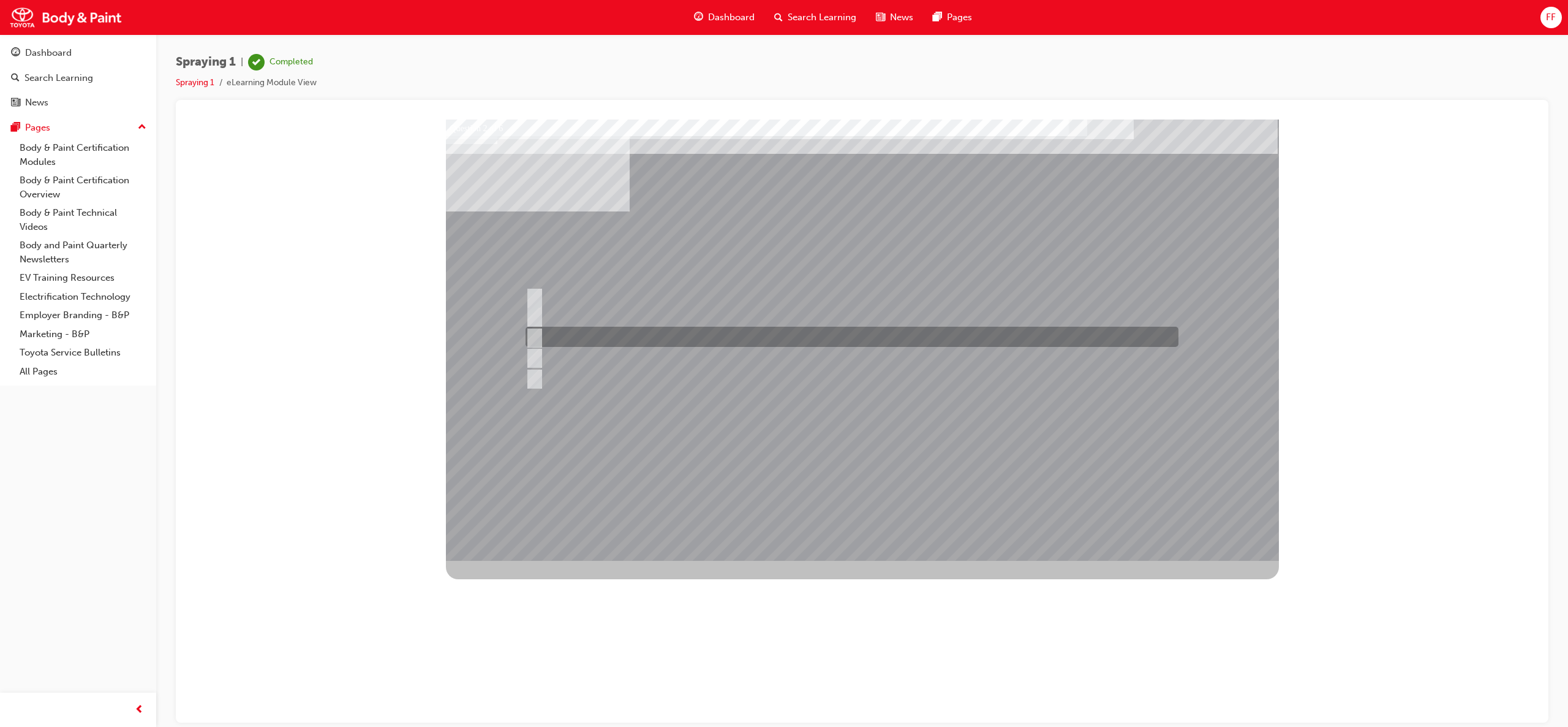
click at [530, 335] on input "Colour coat refinishing" at bounding box center [532, 337] width 13 height 13
checkbox input "true"
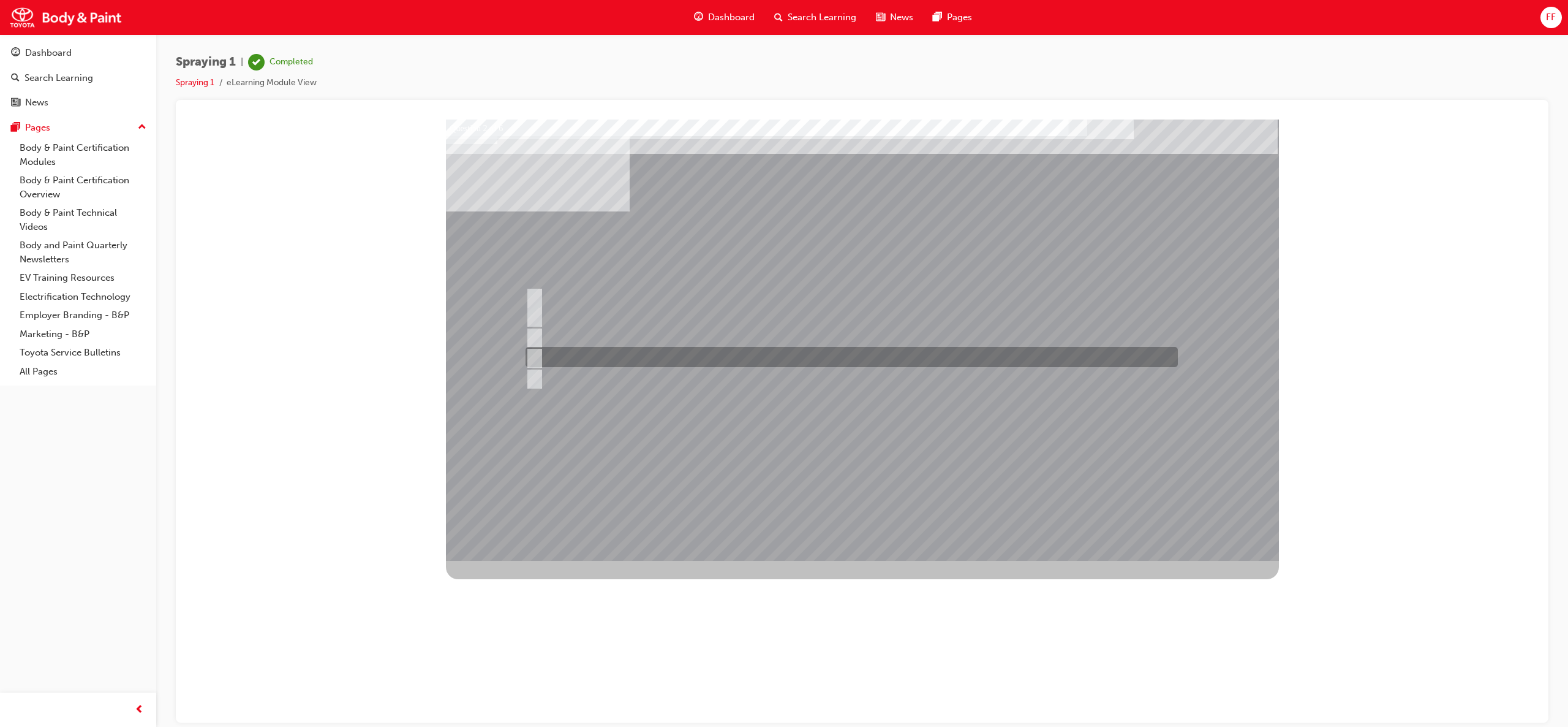
click at [534, 360] on input "Block refinishing" at bounding box center [532, 357] width 13 height 13
checkbox input "true"
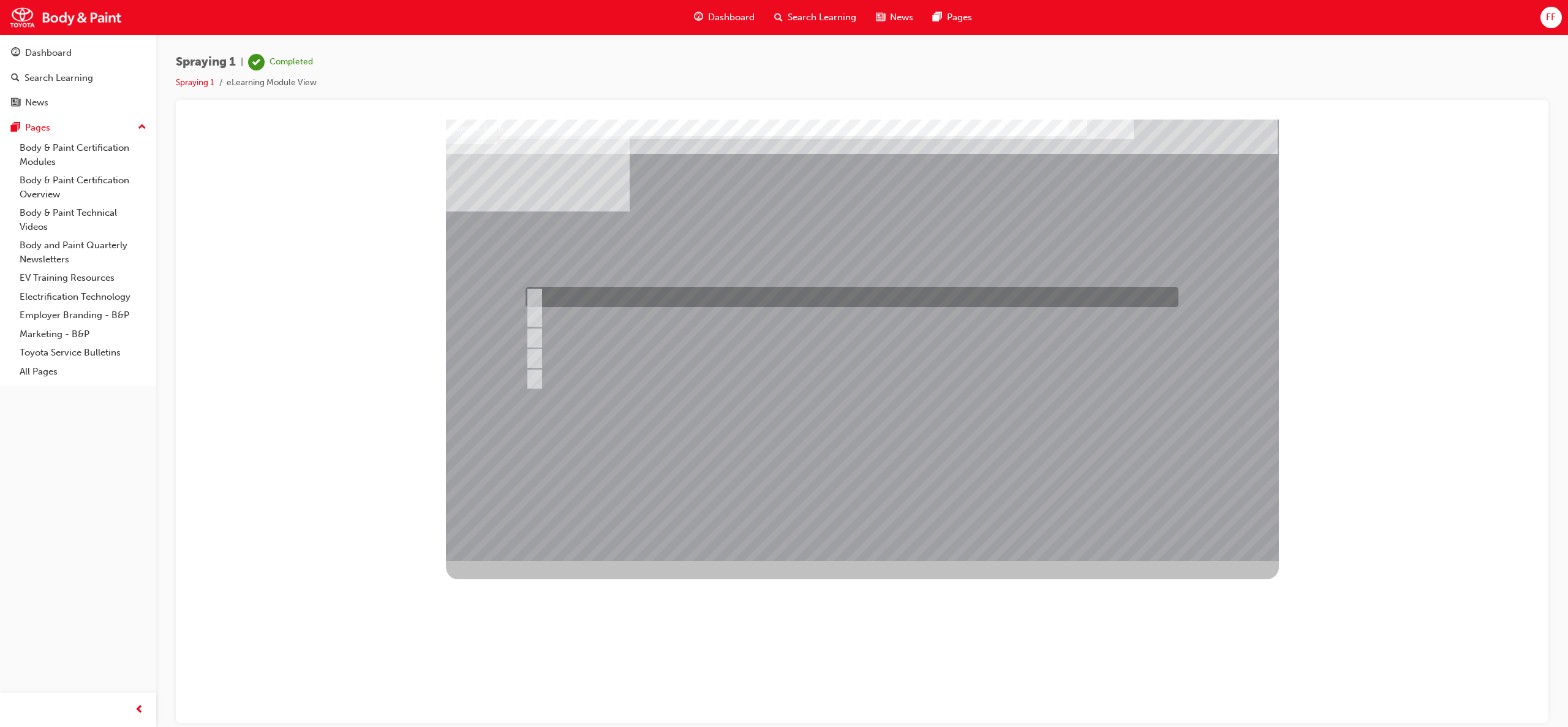
click at [535, 299] on input "Block refinishing with blending" at bounding box center [532, 297] width 13 height 13
checkbox input "false"
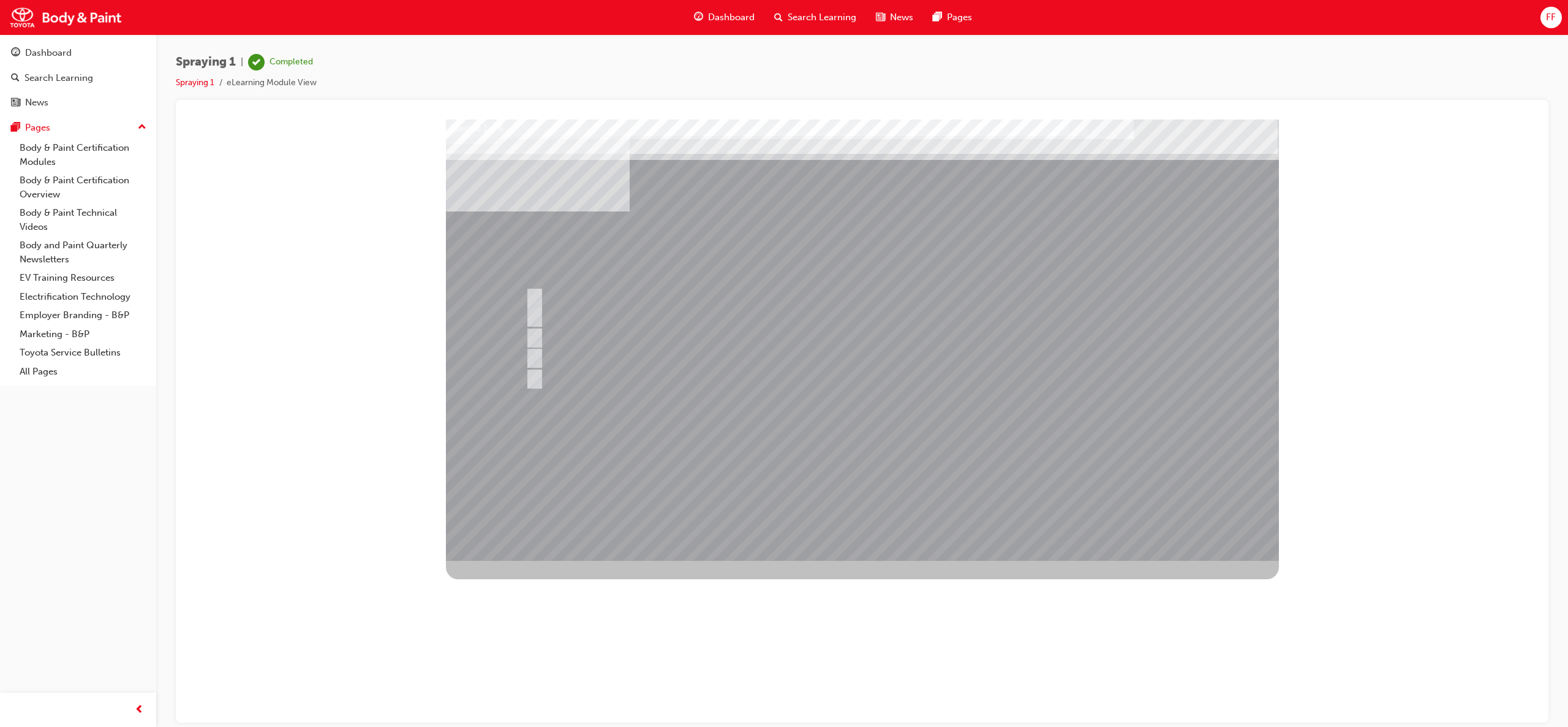
click at [537, 293] on div at bounding box center [863, 339] width 833 height 441
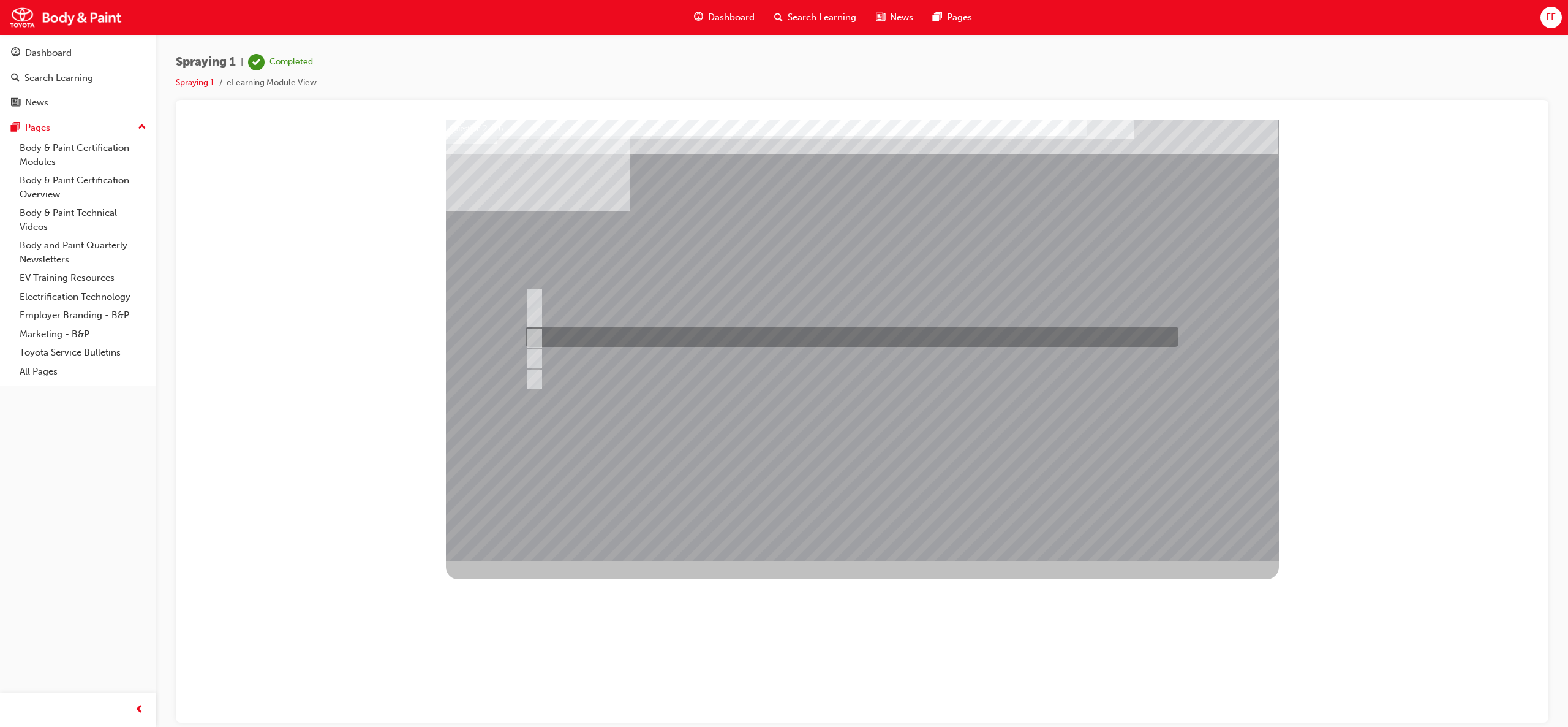
click at [534, 329] on div at bounding box center [849, 337] width 653 height 20
checkbox input "false"
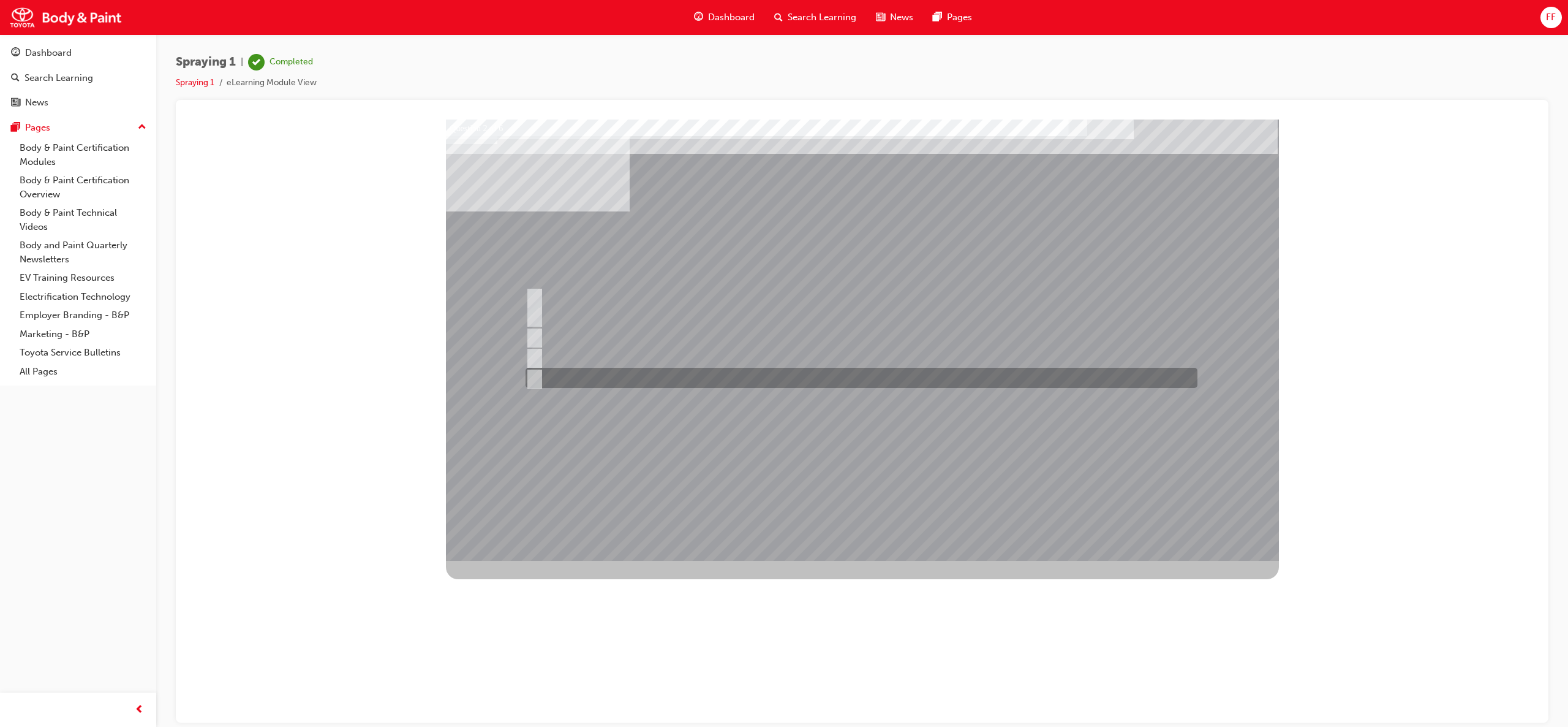
click at [532, 380] on input "Spot refinishing" at bounding box center [532, 378] width 13 height 13
checkbox input "false"
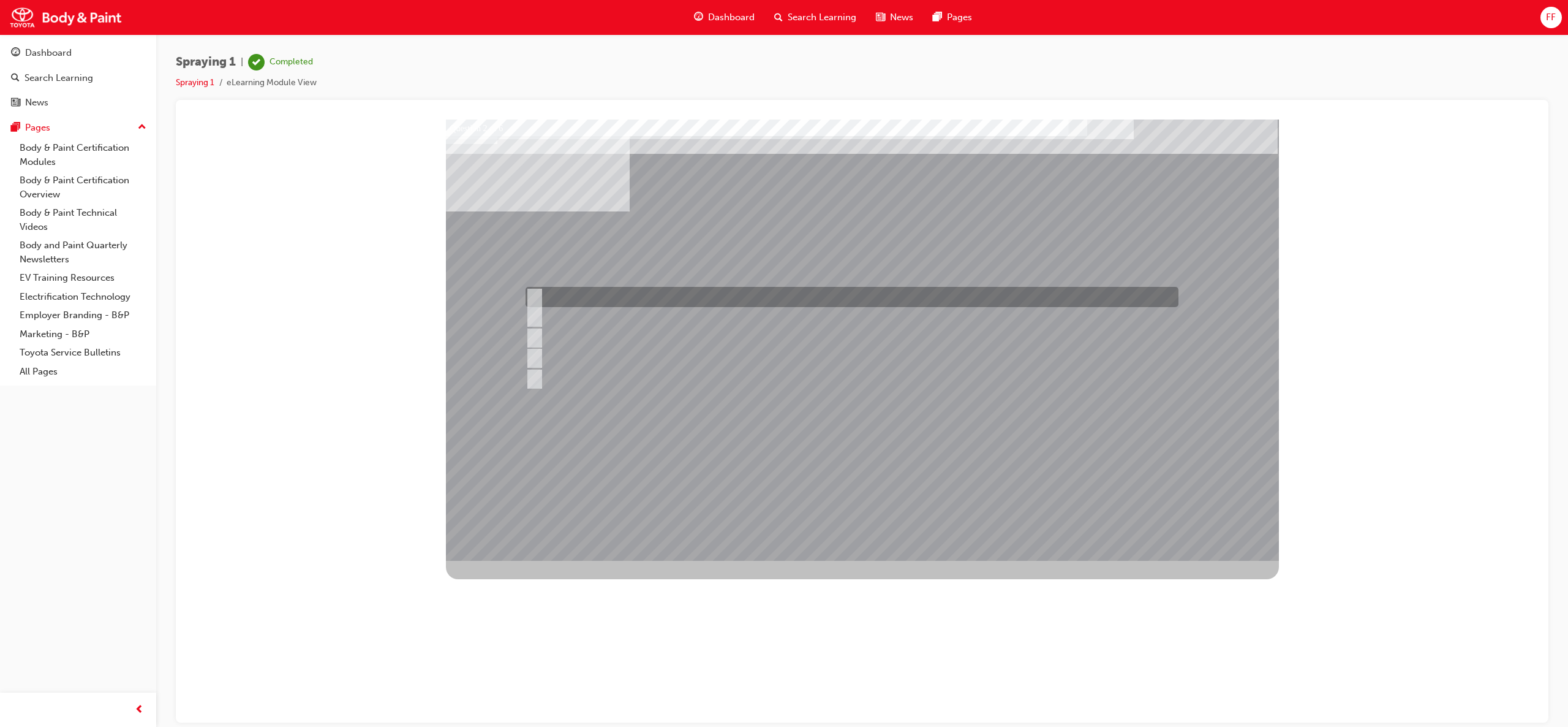
click at [530, 287] on div at bounding box center [849, 297] width 653 height 20
checkbox input "true"
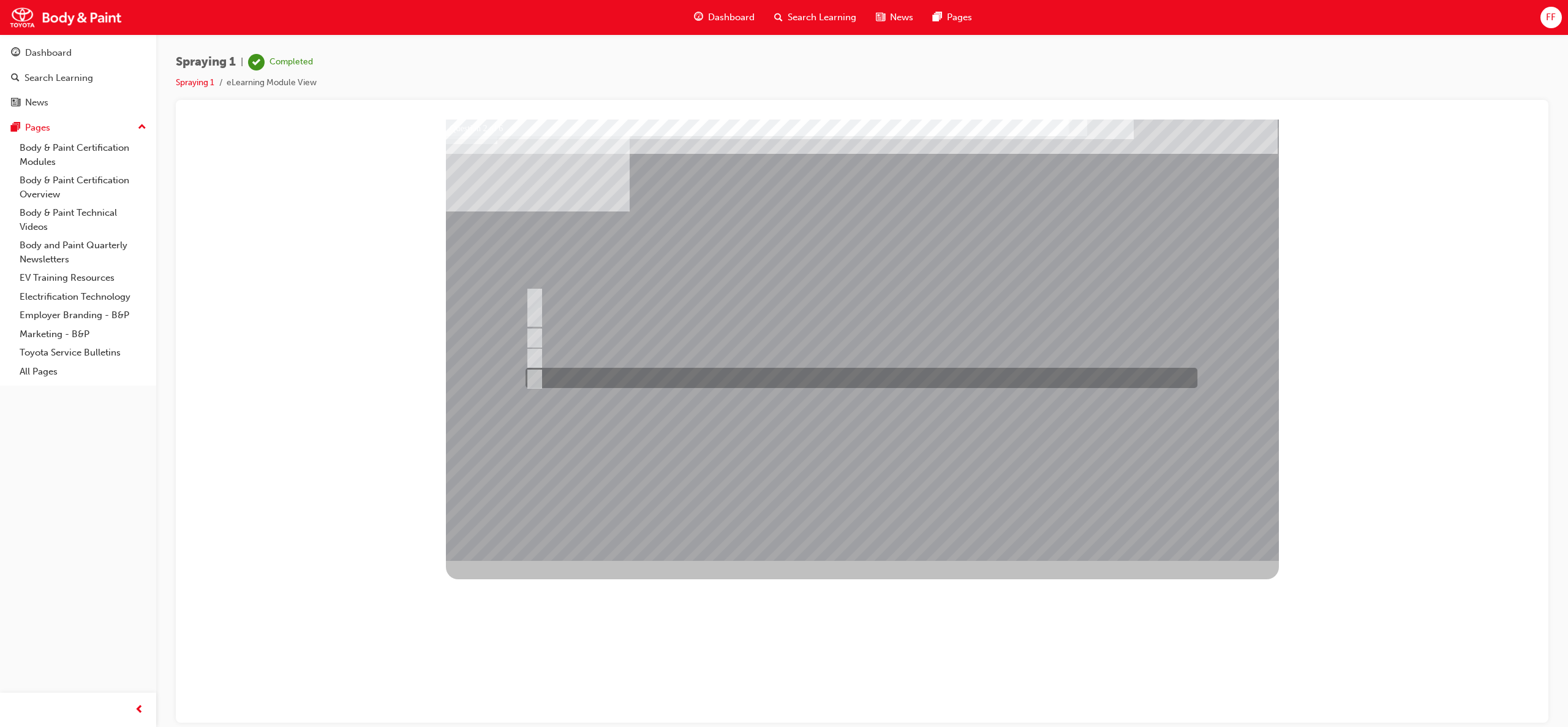
click at [532, 381] on input "Spot refinishing" at bounding box center [532, 378] width 13 height 13
checkbox input "true"
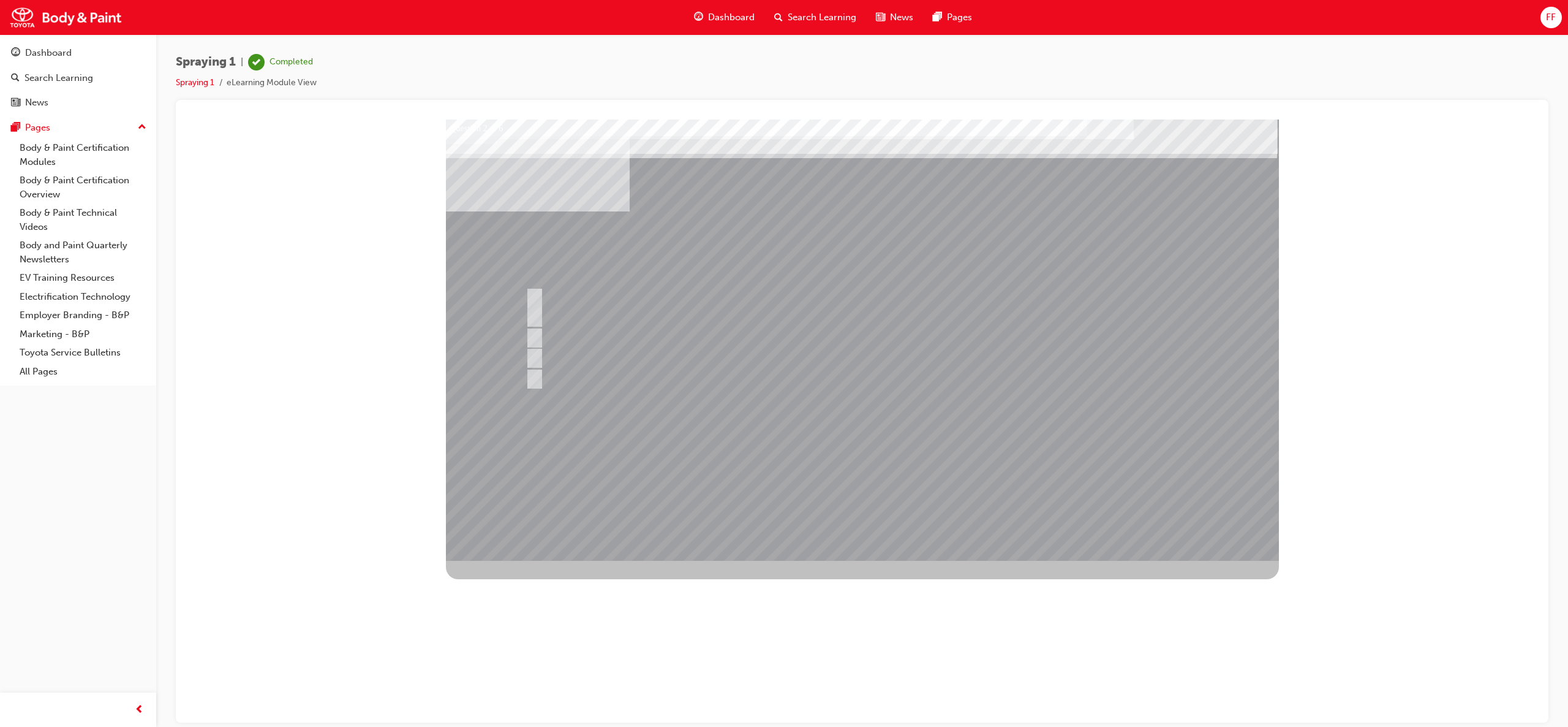
click at [963, 300] on div at bounding box center [863, 339] width 833 height 441
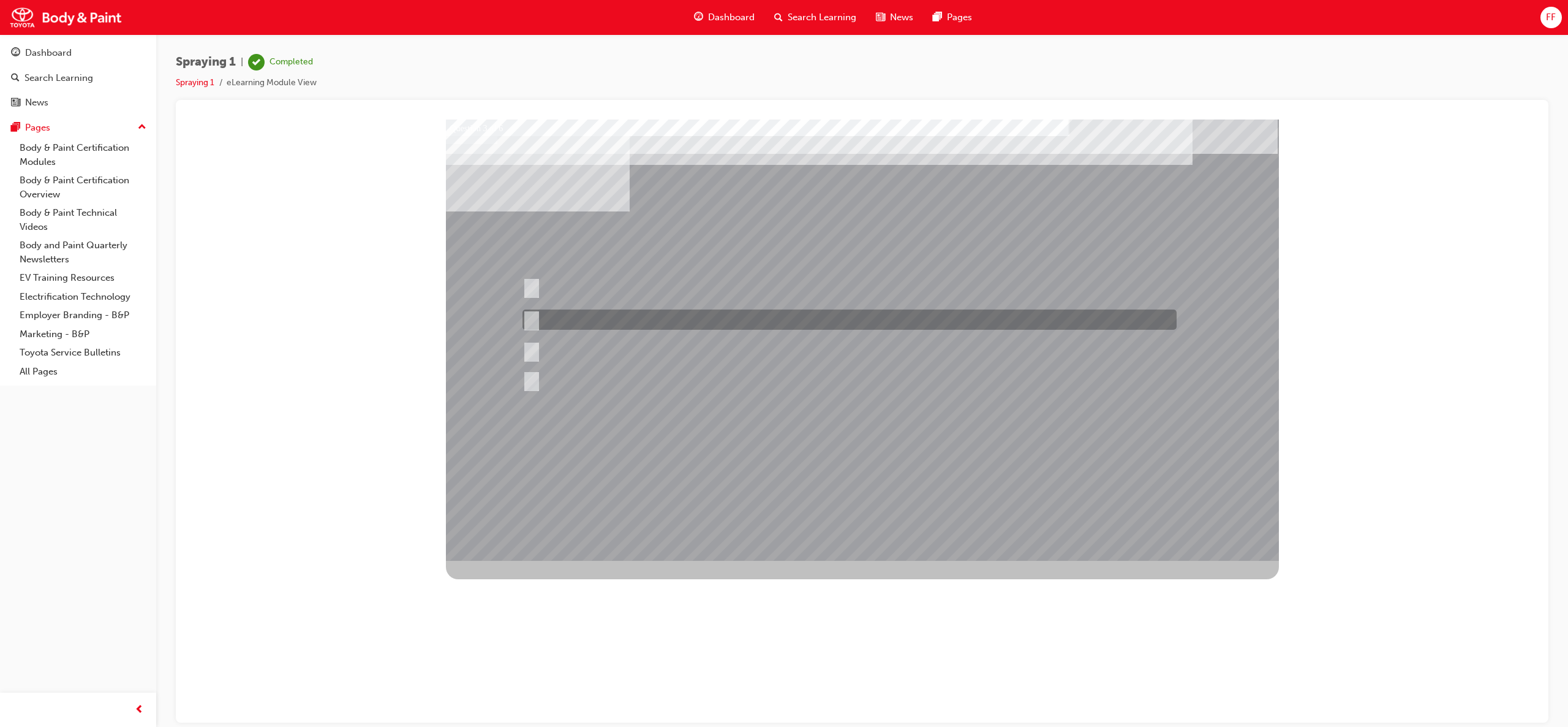
click at [530, 324] on input "2/3" at bounding box center [529, 320] width 13 height 13
radio input "true"
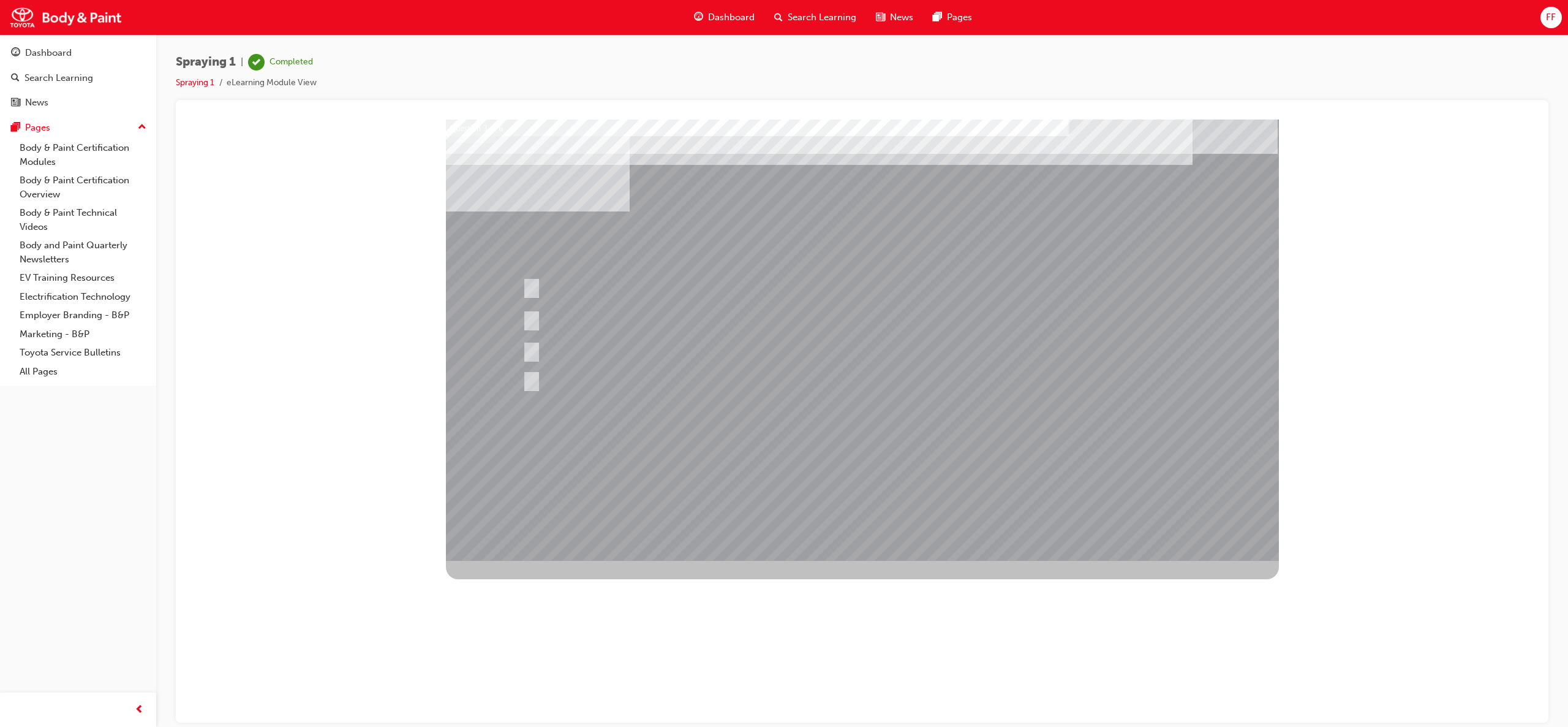
click at [529, 281] on div at bounding box center [863, 339] width 833 height 441
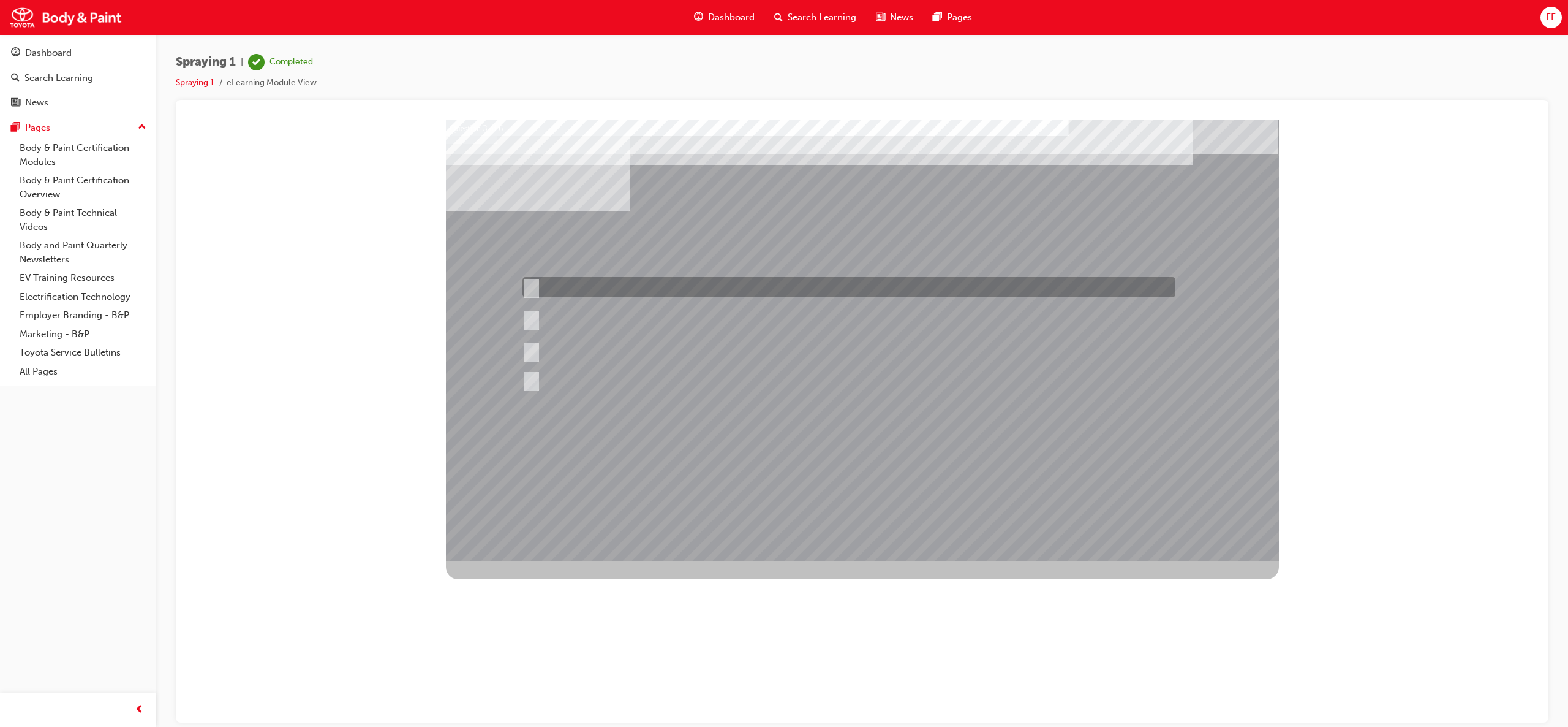
click at [537, 283] on div at bounding box center [846, 286] width 653 height 20
radio input "true"
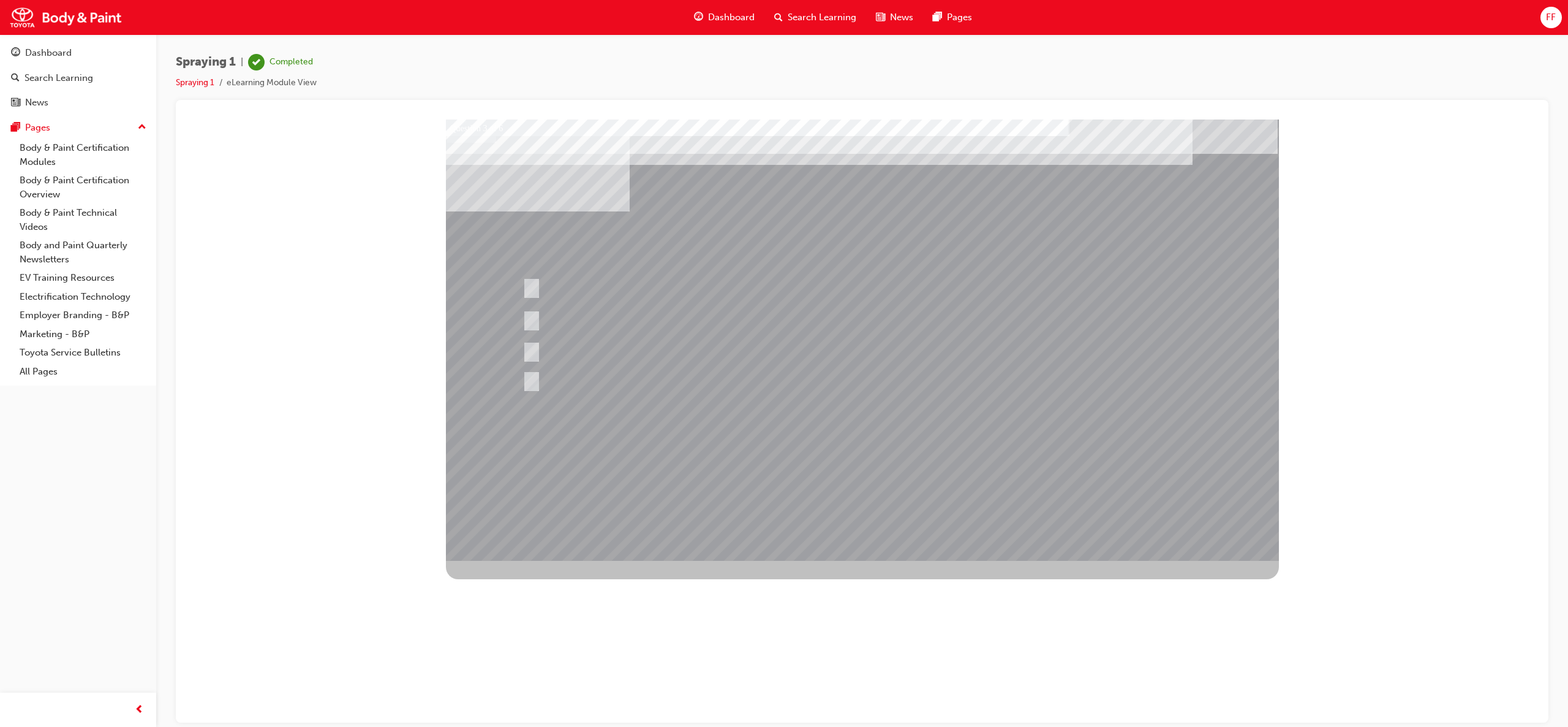
click at [875, 329] on div at bounding box center [863, 339] width 833 height 441
click at [875, 329] on div at bounding box center [846, 319] width 654 height 20
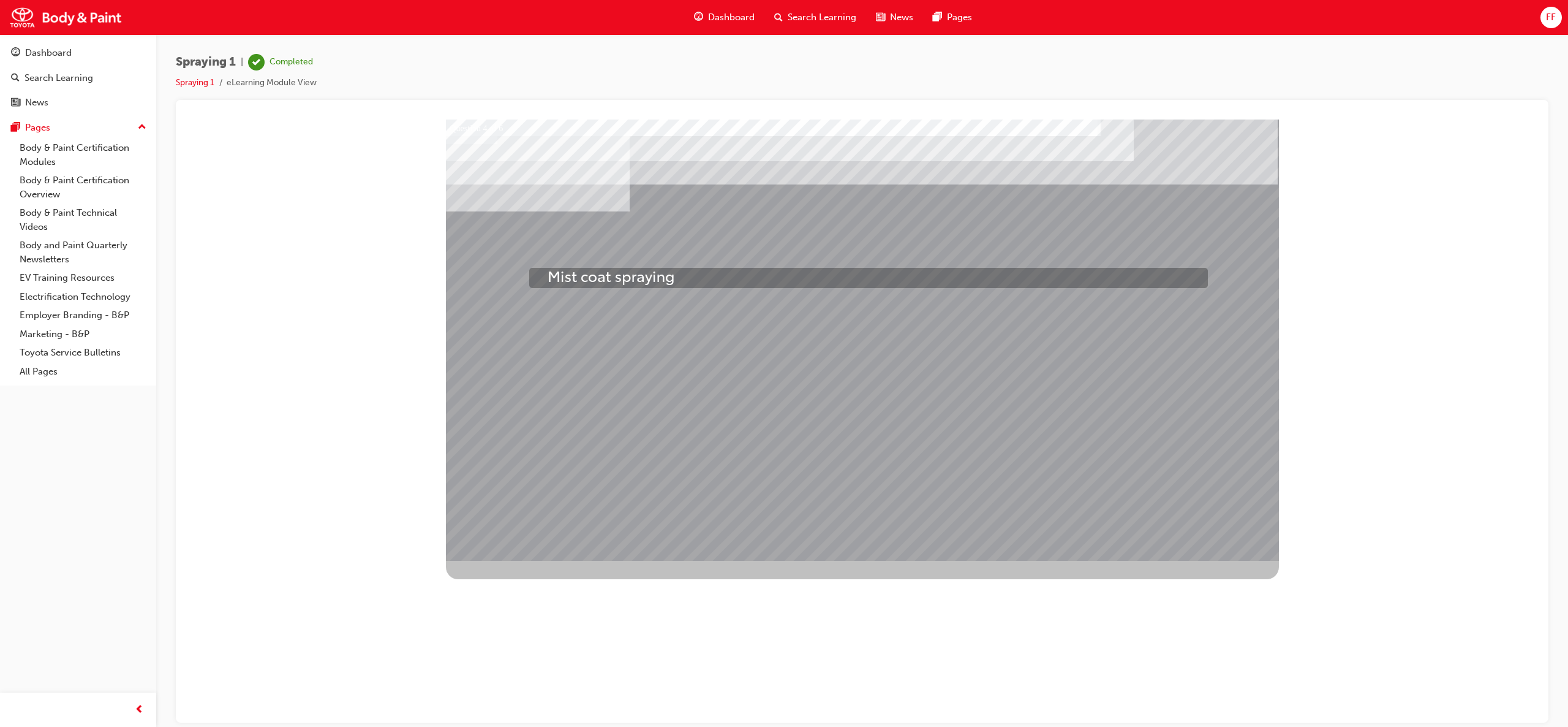
click at [582, 138] on div at bounding box center [772, 127] width 679 height 20
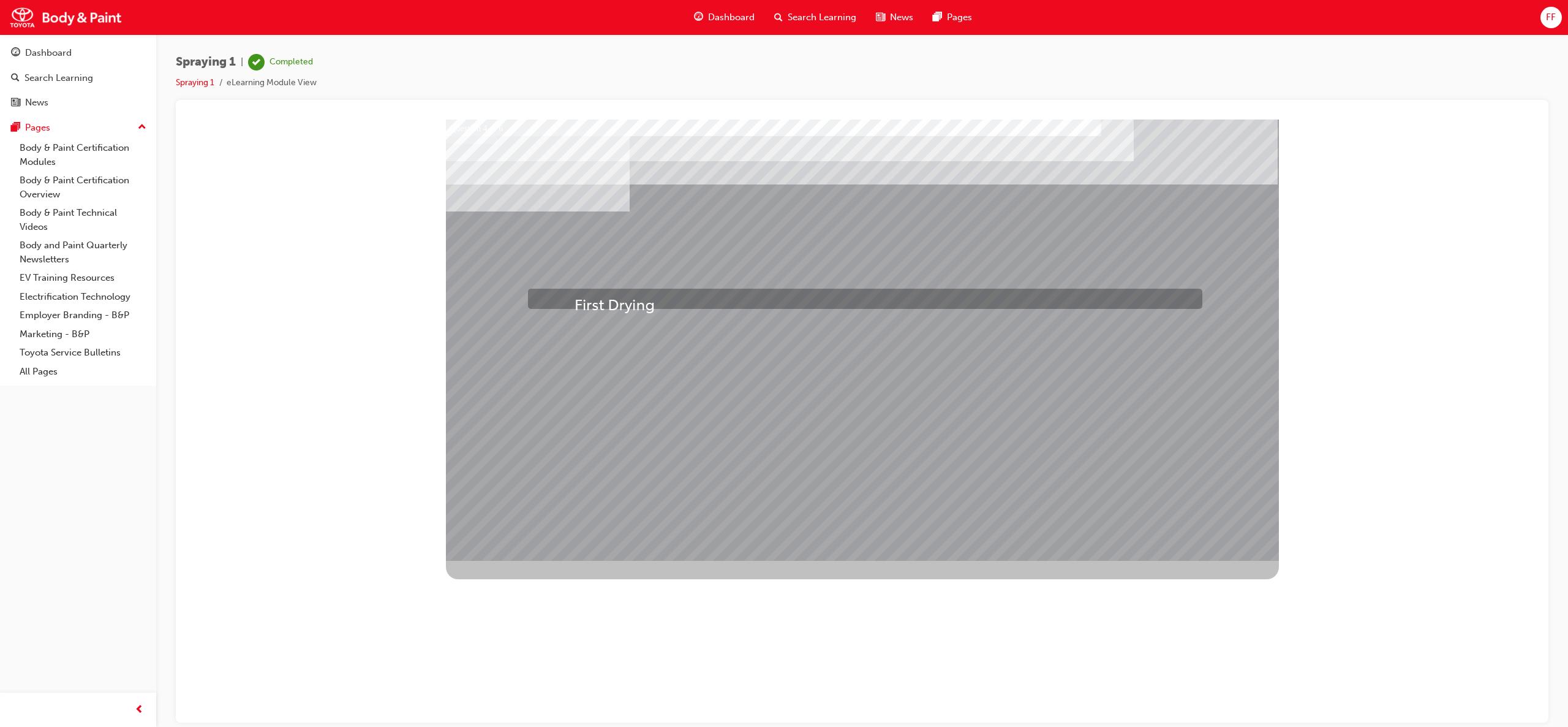
drag, startPoint x: 571, startPoint y: 320, endPoint x: 575, endPoint y: 297, distance: 23.3
click at [575, 297] on div "Question 4 of 6" at bounding box center [863, 339] width 833 height 441
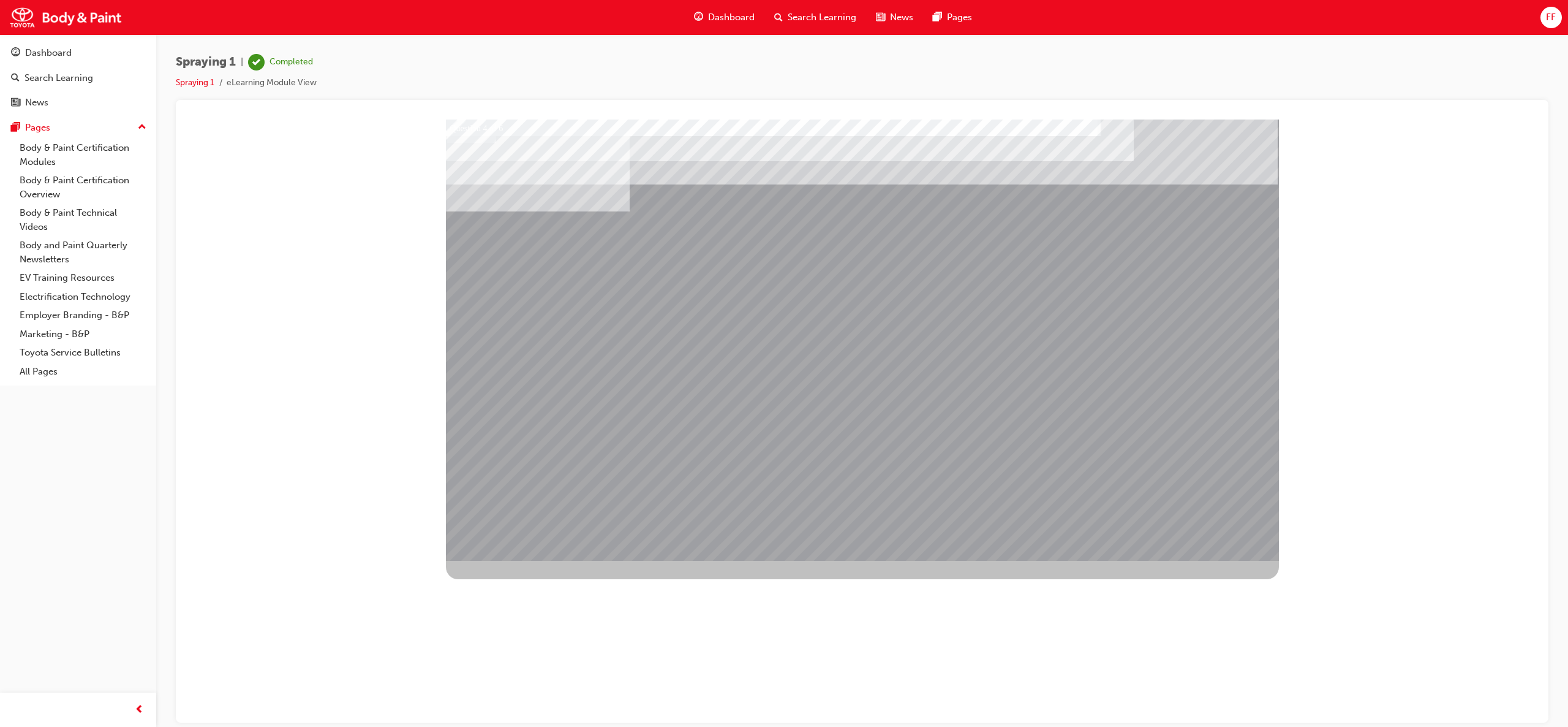
click at [952, 404] on div at bounding box center [863, 339] width 833 height 441
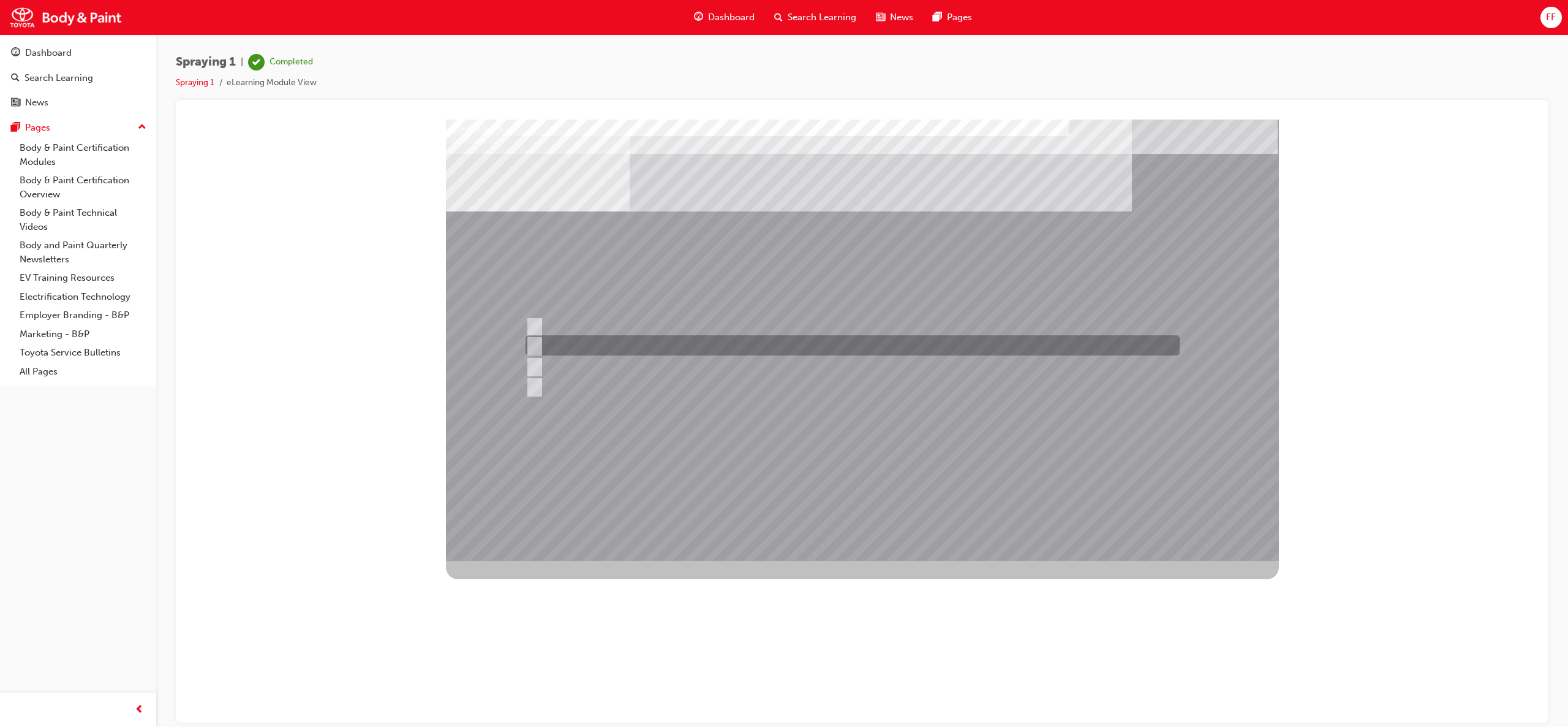
click at [539, 340] on div at bounding box center [849, 345] width 654 height 20
checkbox input "true"
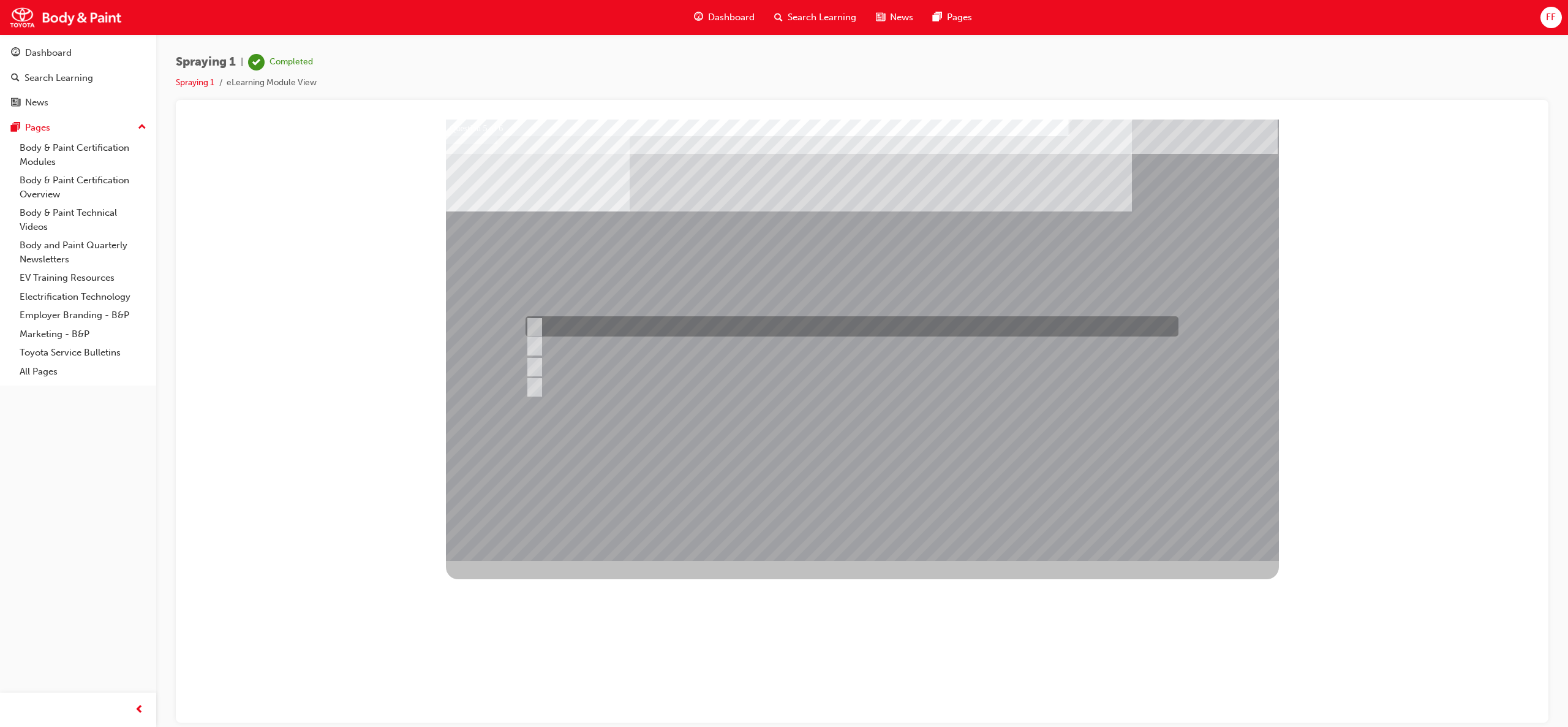
click at [534, 327] on input "Distance" at bounding box center [532, 326] width 13 height 13
checkbox input "true"
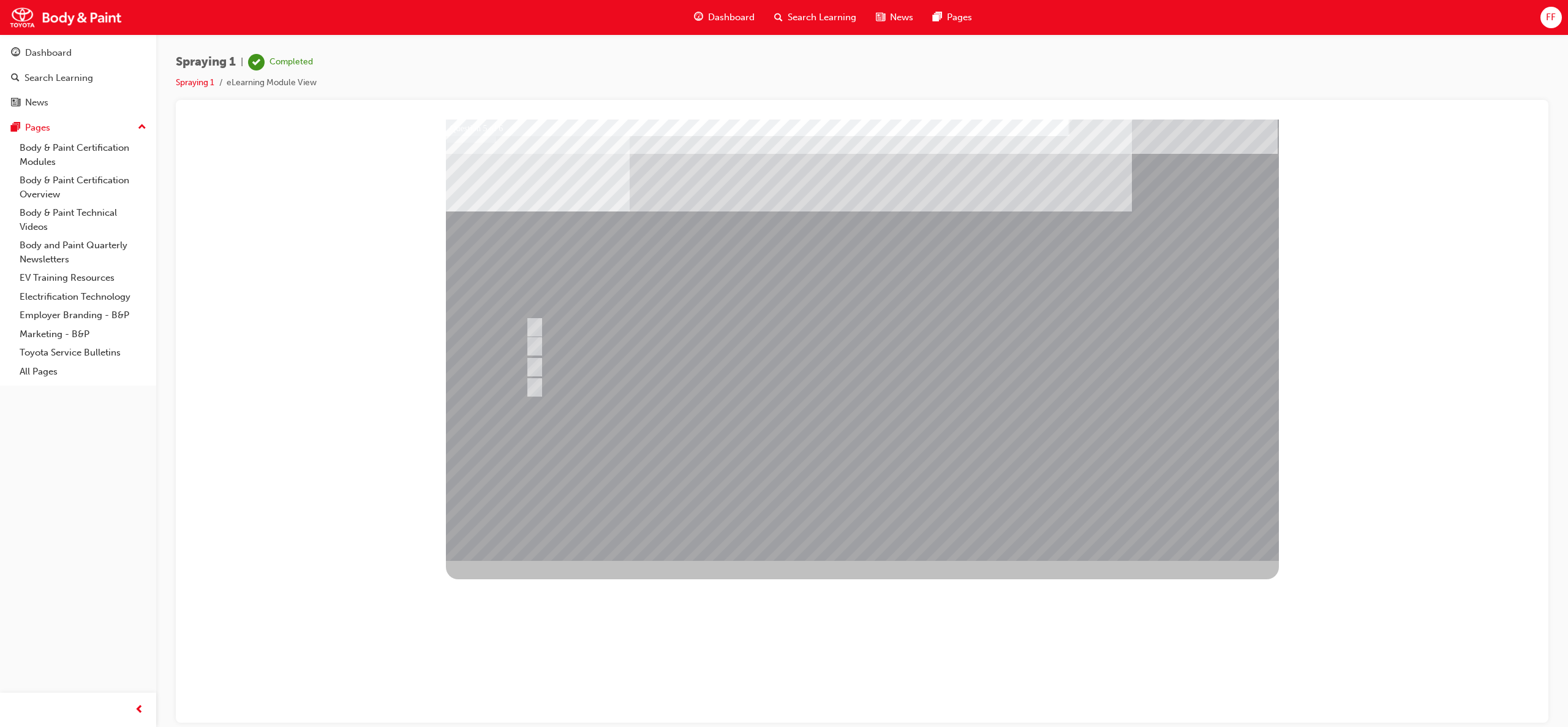
click at [961, 338] on div at bounding box center [863, 339] width 833 height 441
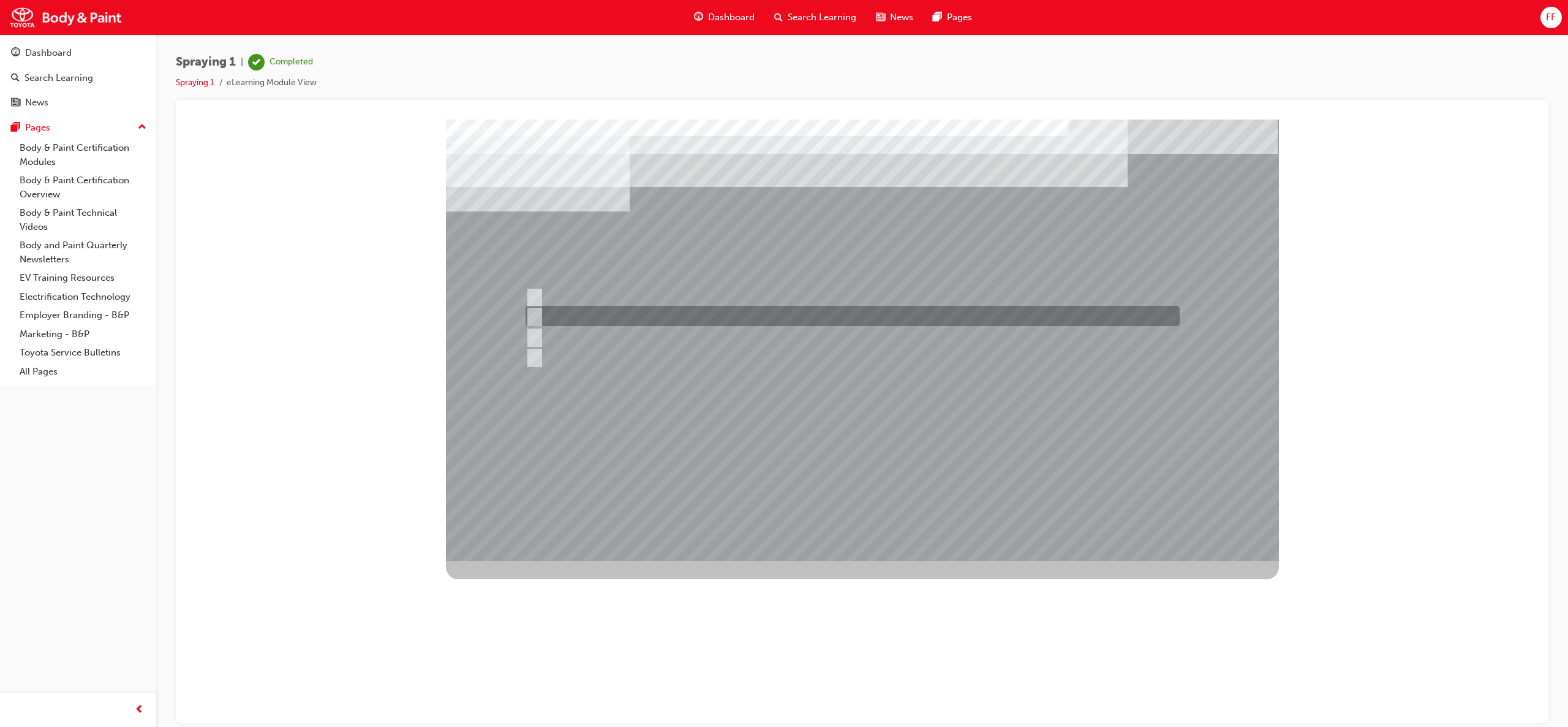
click at [536, 315] on input "Resins" at bounding box center [532, 316] width 13 height 13
radio input "true"
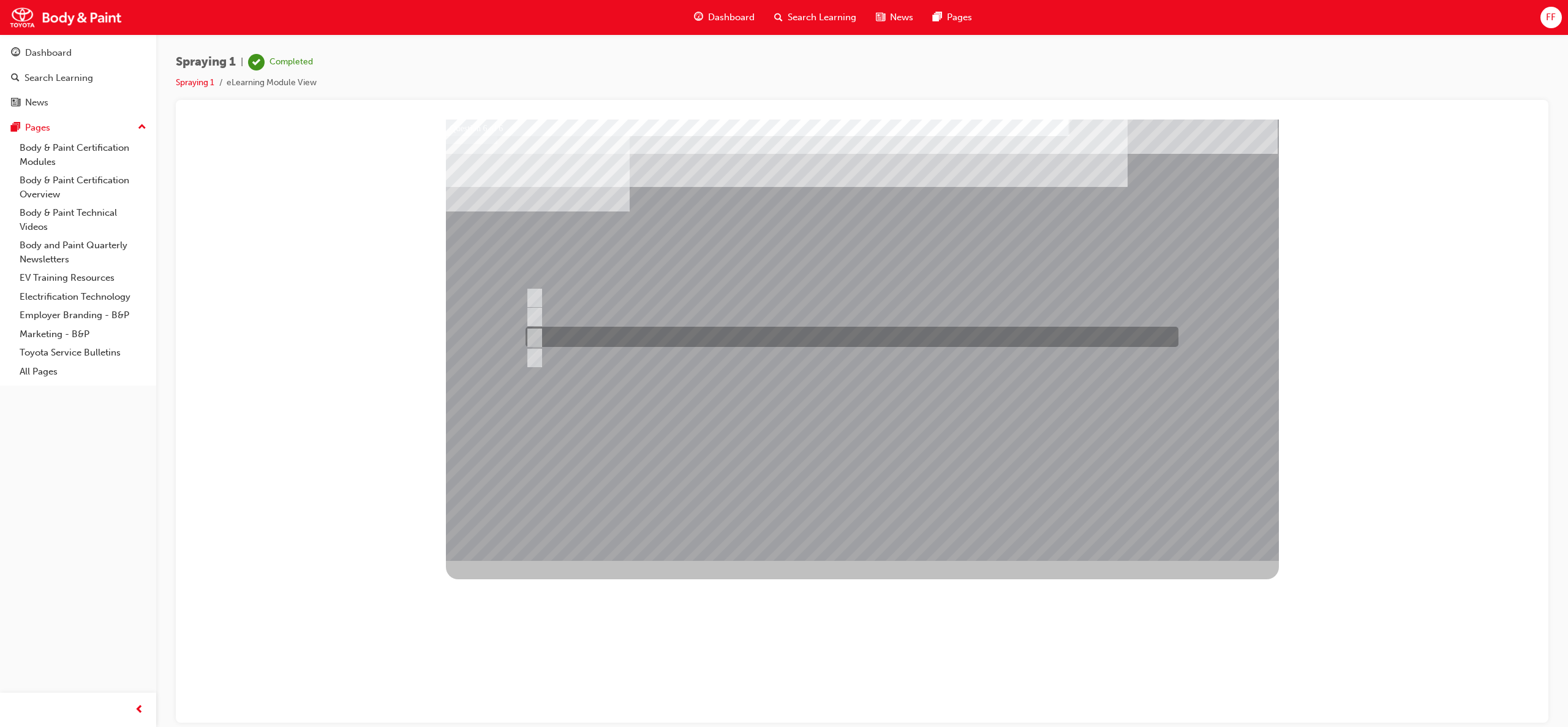
click at [536, 330] on input "Additives" at bounding box center [532, 337] width 13 height 13
radio input "true"
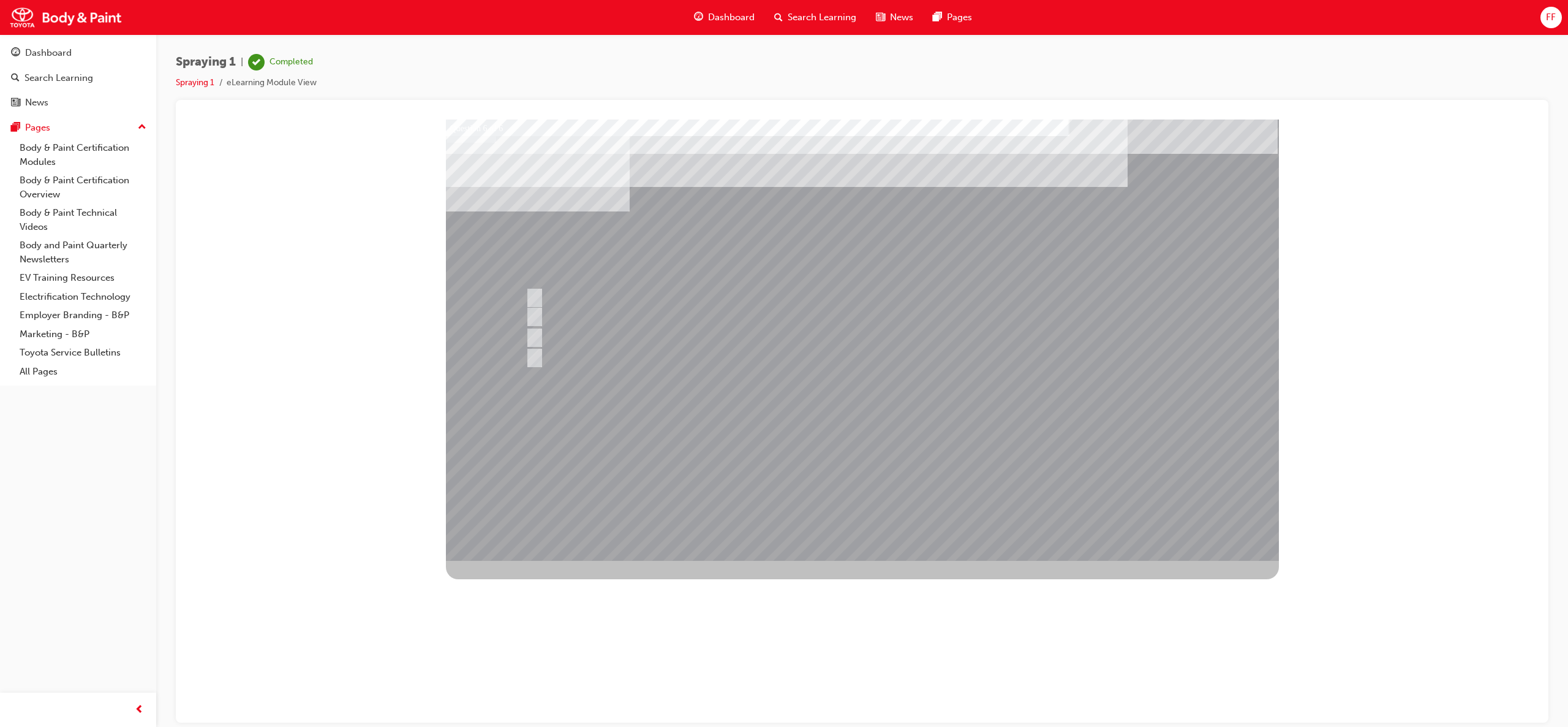
click at [942, 410] on div at bounding box center [863, 339] width 833 height 441
